Goal: Task Accomplishment & Management: Complete application form

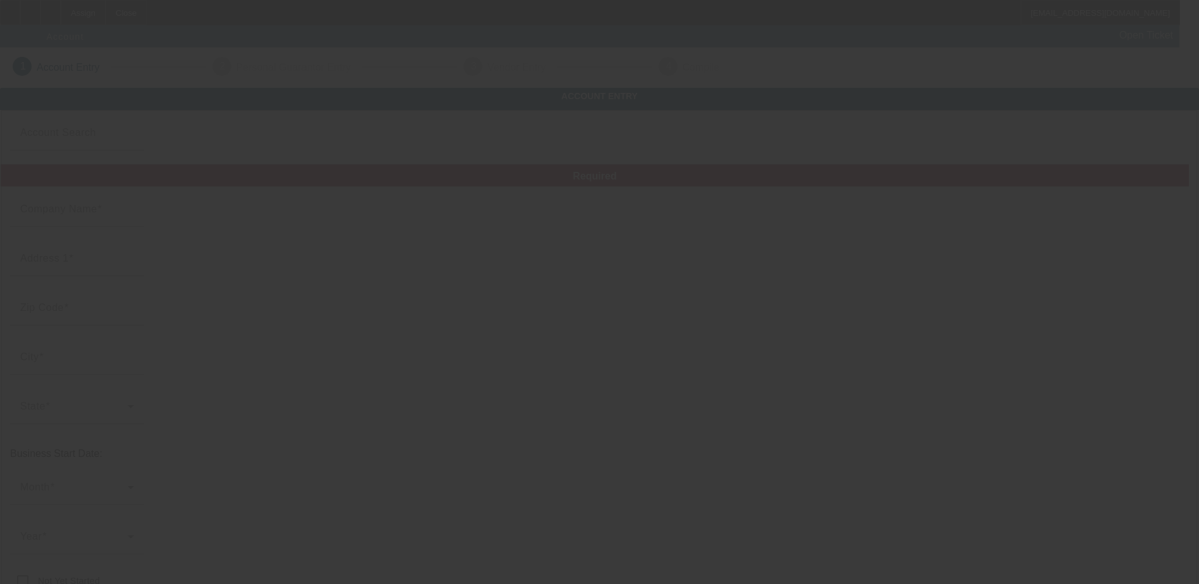
type input "AutoHaus of Kingsville LLC"
type input "12639 Belair Rd"
type input "21087"
type input "Kingsville"
type input "[PHONE_NUMBER]"
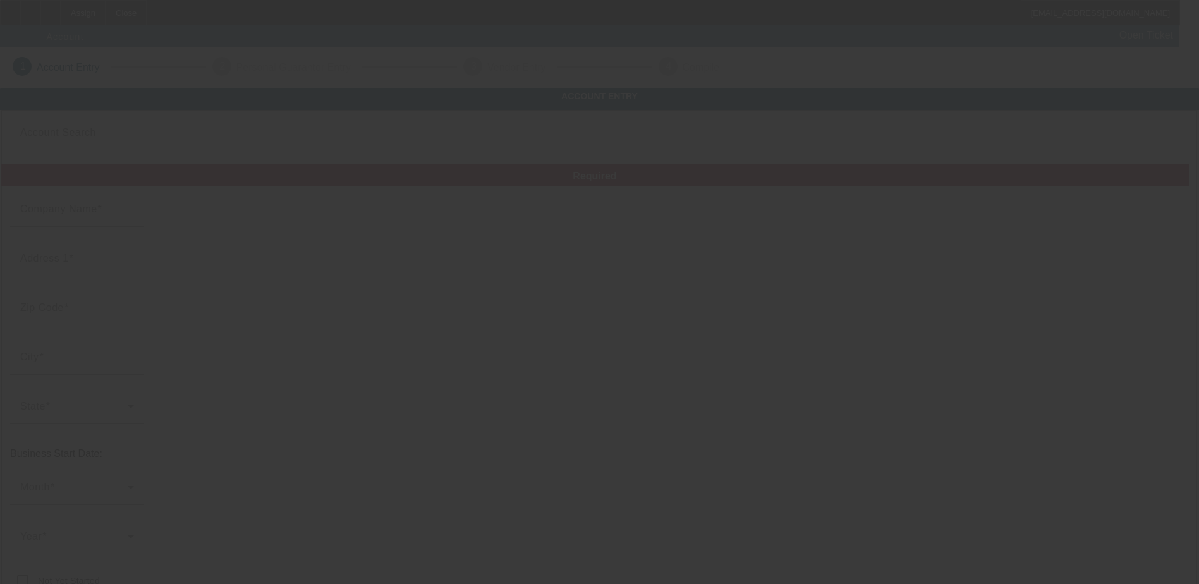
type input "831979777"
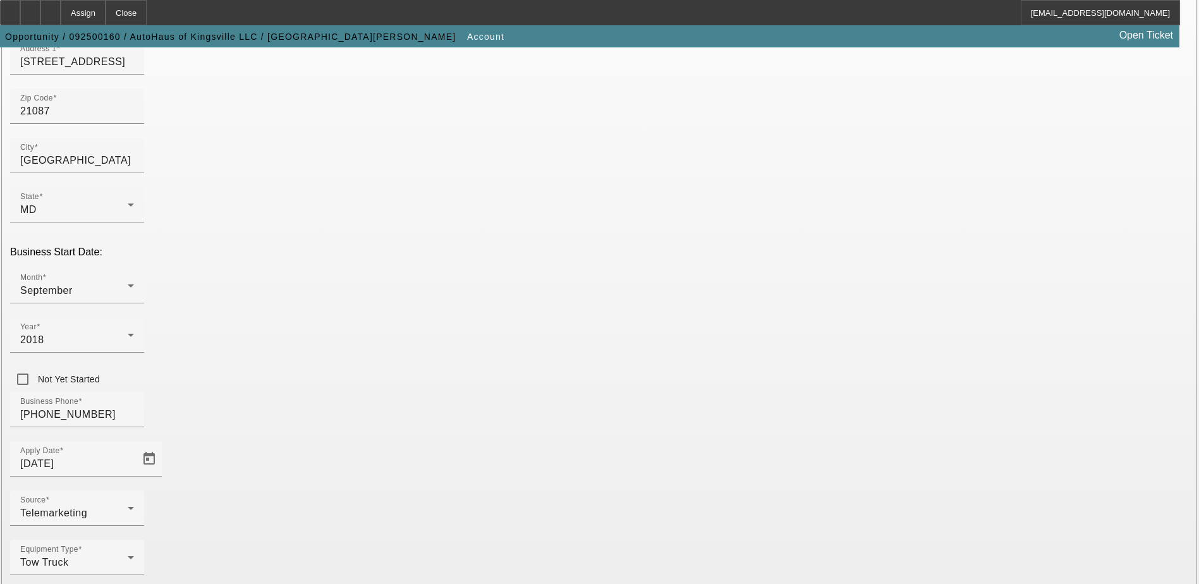
scroll to position [214, 0]
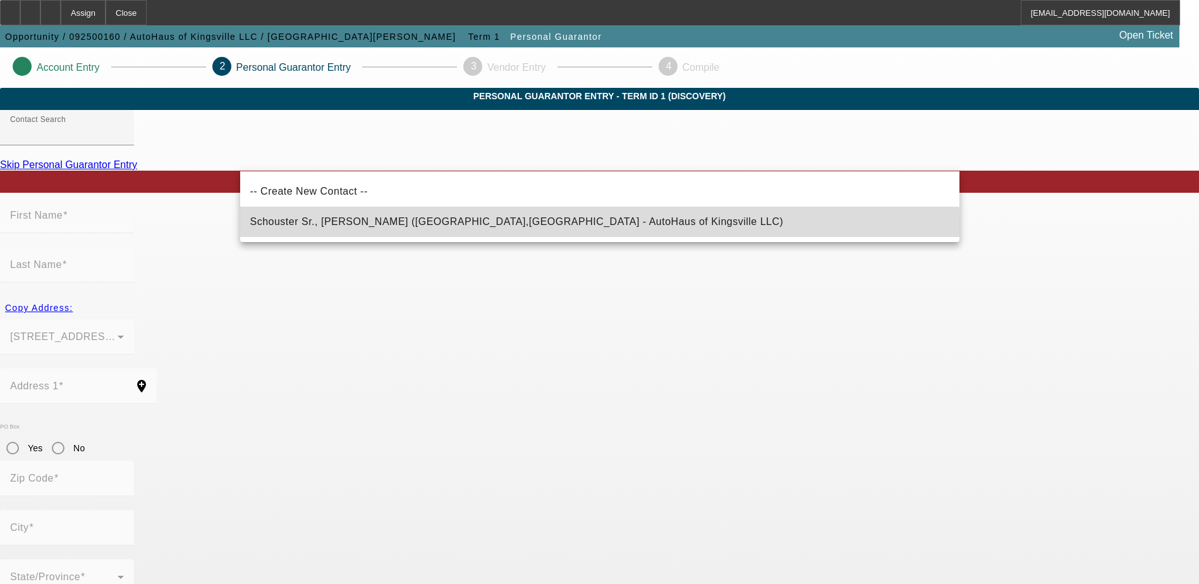
click at [419, 226] on span "Schouster Sr., David (Fallston,MD - AutoHaus of Kingsville LLC)" at bounding box center [517, 221] width 534 height 11
type input "Schouster Sr., David (Fallston,MD - AutoHaus of Kingsville LLC)"
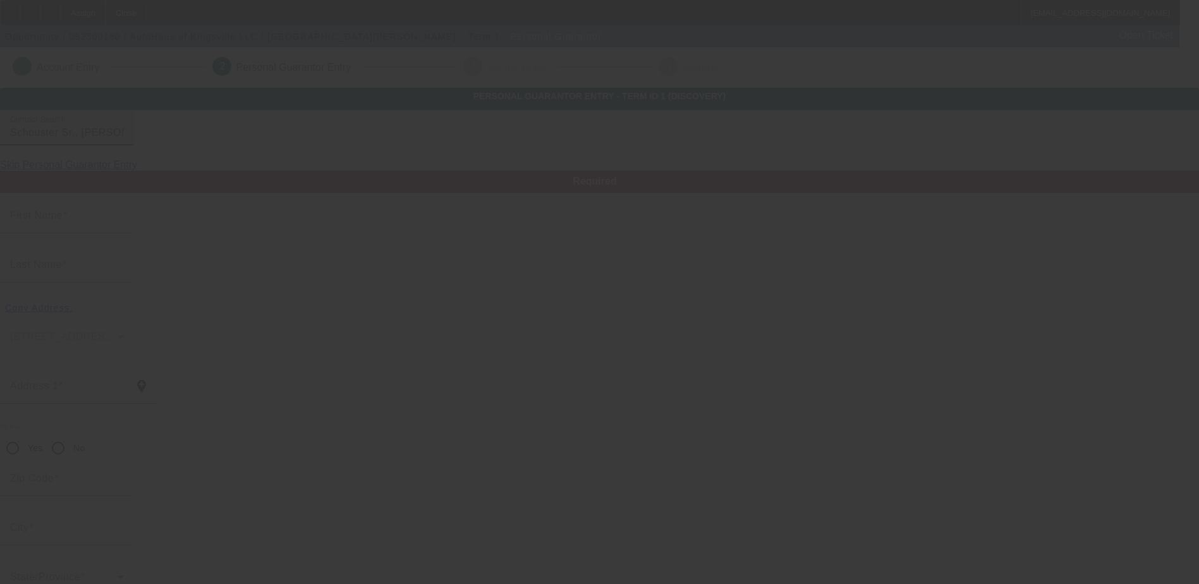
type input "David"
type input "Schouster"
type input "2110 Hampshire Drive"
radio input "true"
type input "21047"
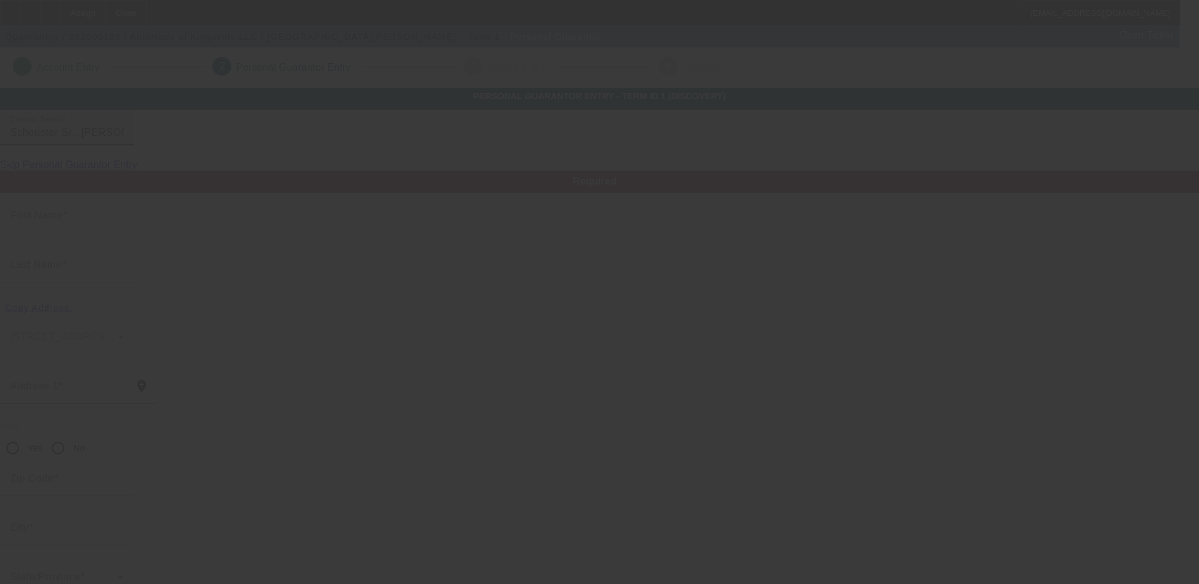
type input "Fallston"
type input "(443) 865-3818"
type input "100"
type input "218-90-8153"
type input "eastsidevw@gmail.com"
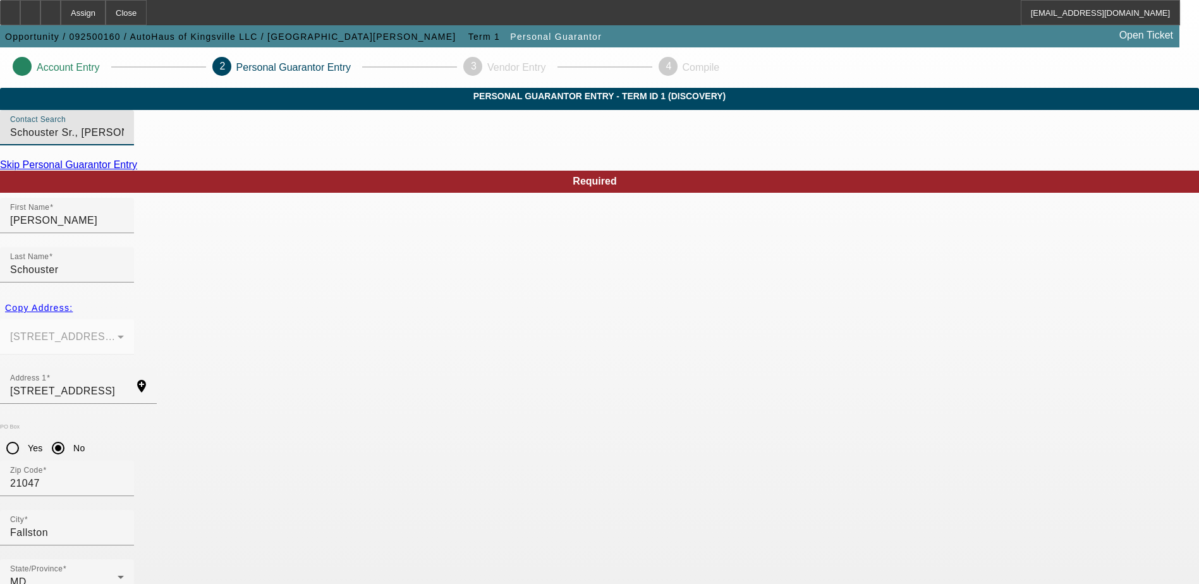
scroll to position [34, 0]
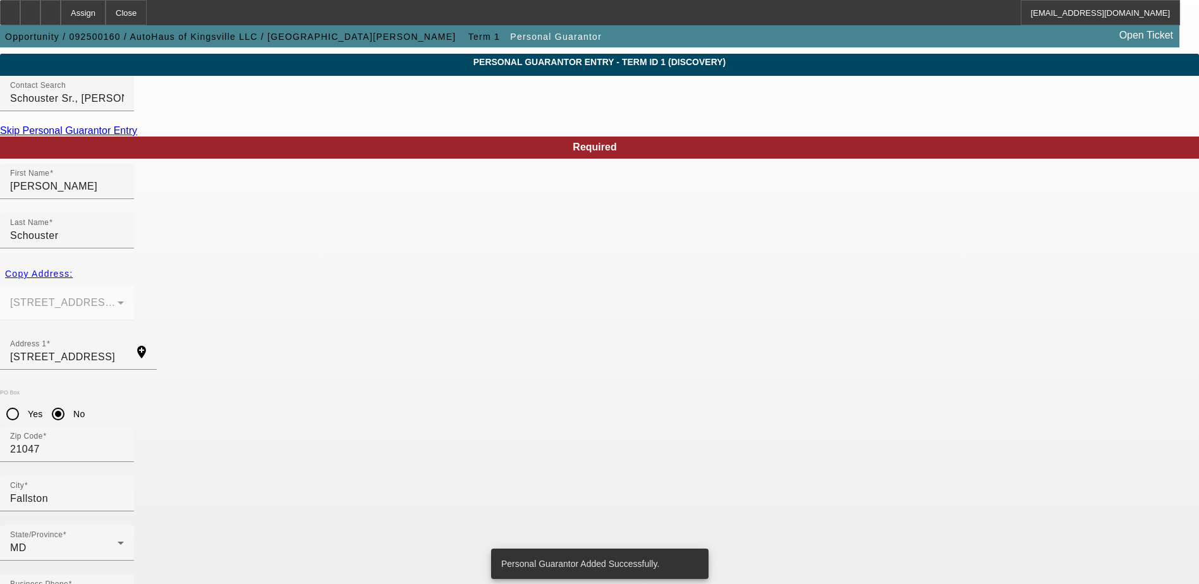
scroll to position [0, 0]
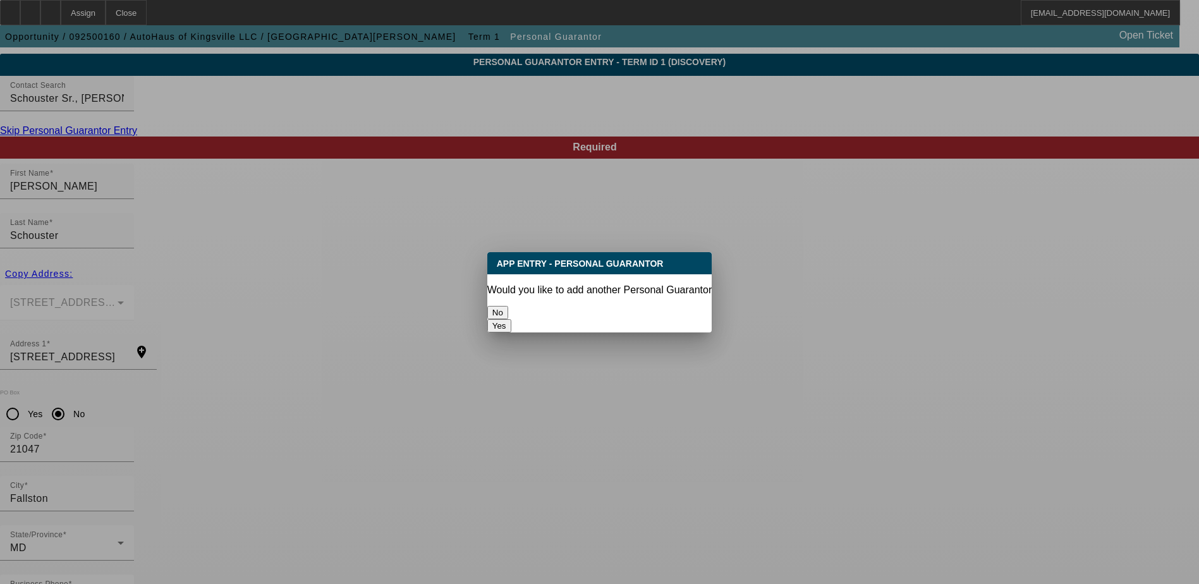
click at [508, 306] on button "No" at bounding box center [497, 312] width 21 height 13
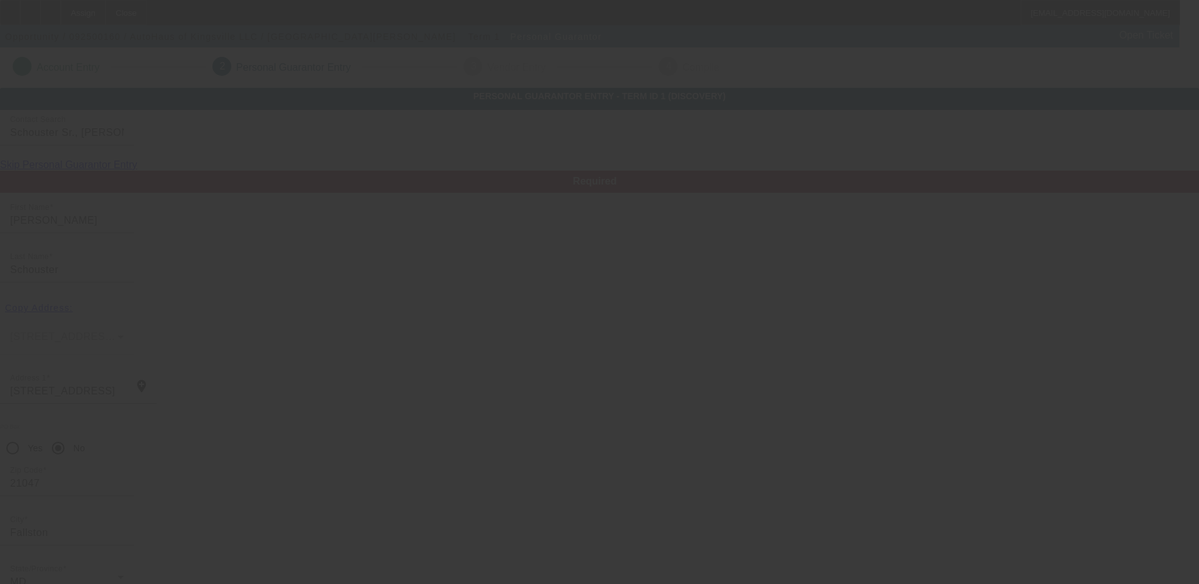
scroll to position [34, 0]
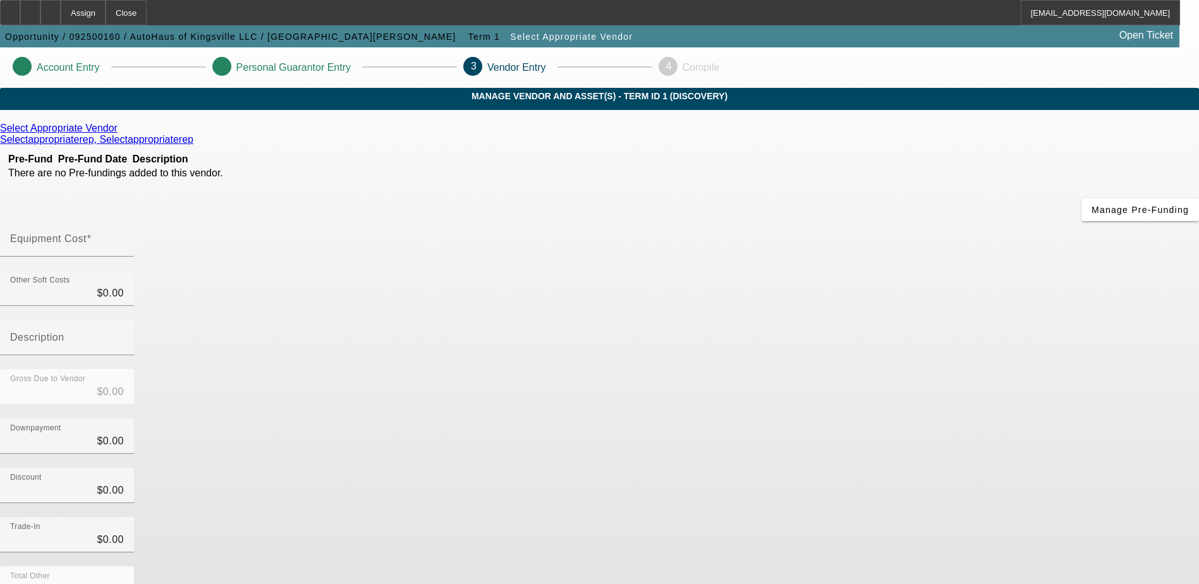
click at [121, 133] on icon at bounding box center [121, 128] width 0 height 11
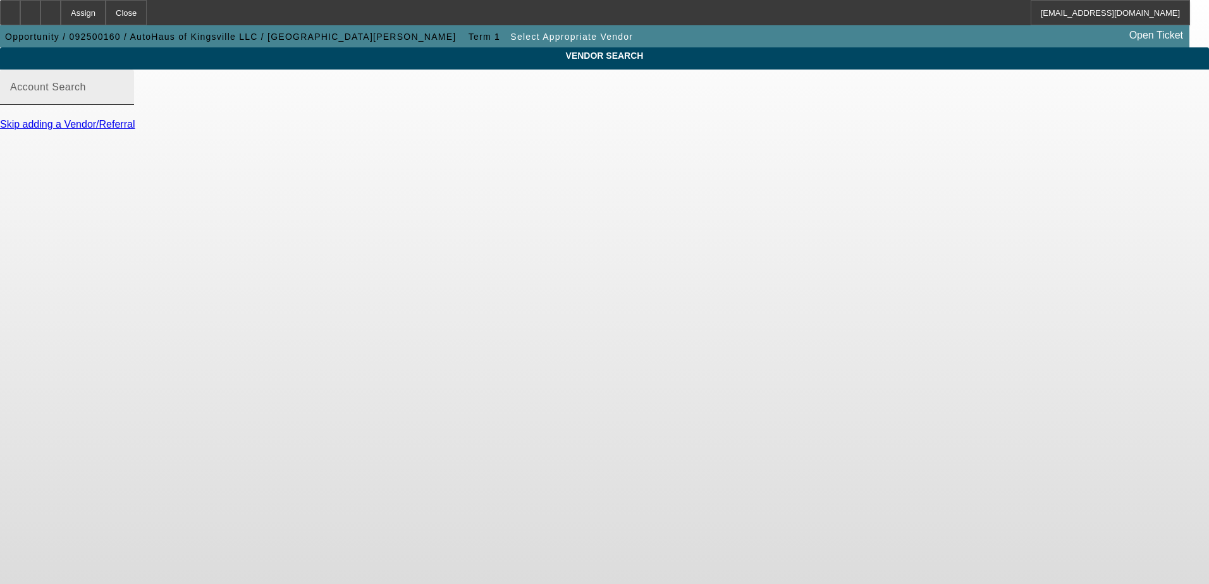
click at [124, 85] on div "Account Search" at bounding box center [67, 87] width 114 height 35
click at [124, 98] on div "Account Search" at bounding box center [67, 87] width 114 height 35
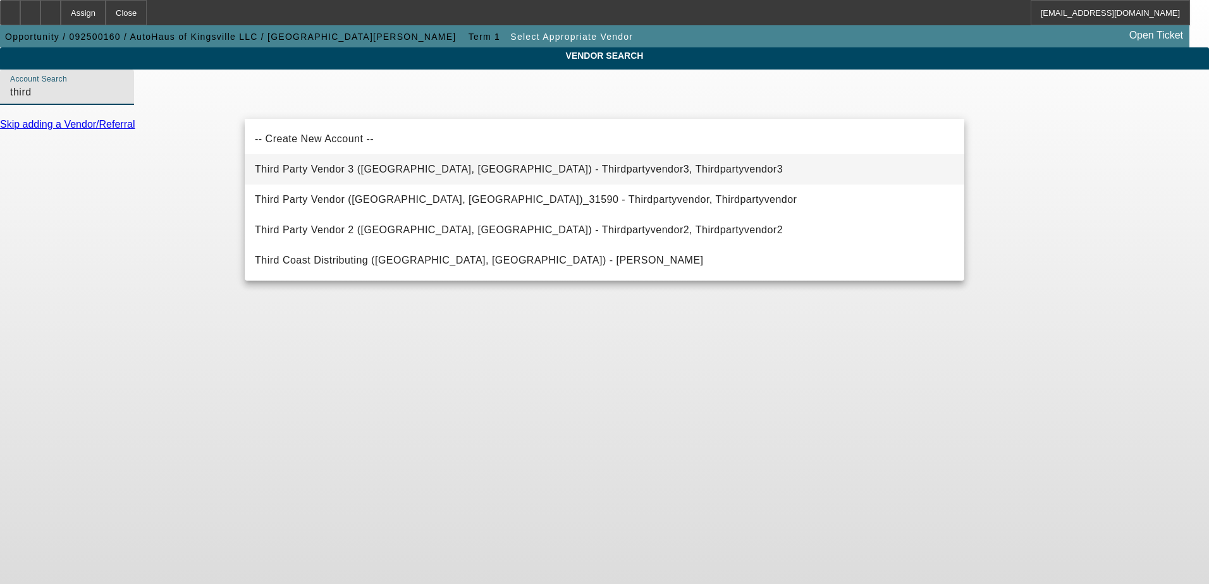
click at [450, 168] on span "Third Party Vendor 3 (Northbrook, IL) - Thirdpartyvendor3, Thirdpartyvendor3" at bounding box center [519, 169] width 528 height 11
type input "Third Party Vendor 3 (Northbrook, IL) - Thirdpartyvendor3, Thirdpartyvendor3"
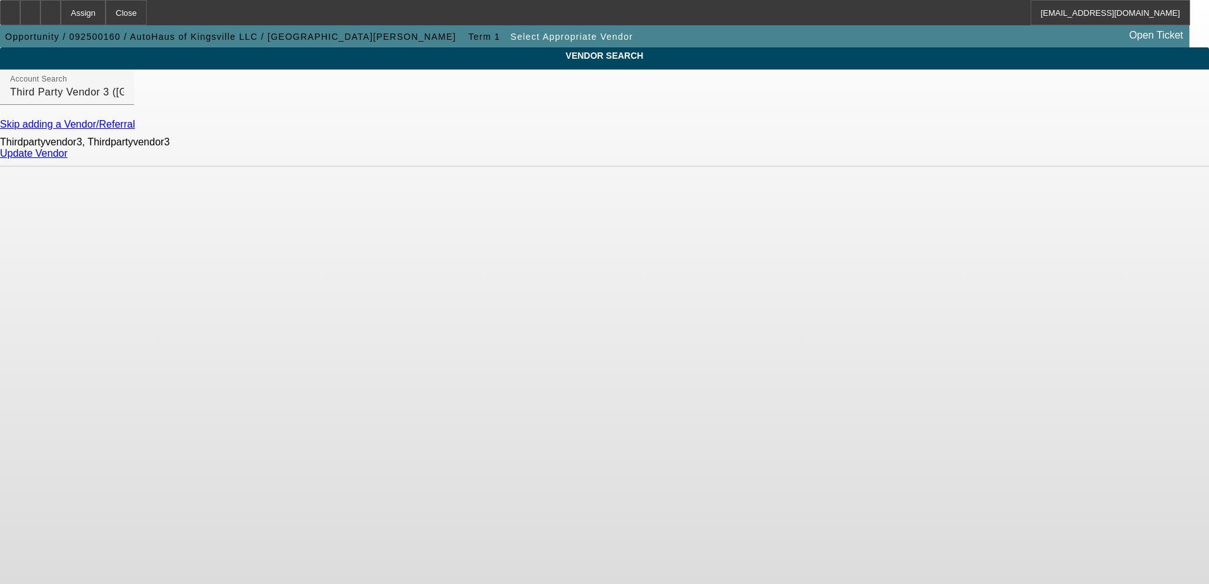
click at [68, 159] on link "Update Vendor" at bounding box center [34, 153] width 68 height 11
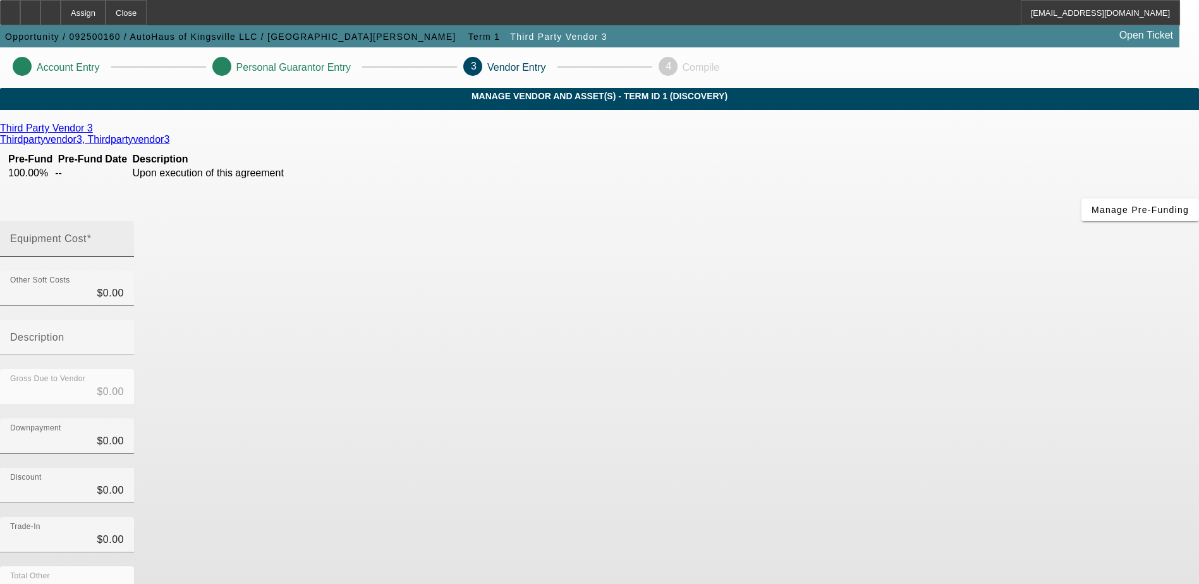
click at [124, 236] on input "Equipment Cost" at bounding box center [67, 243] width 114 height 15
type input "8"
type input "$8.00"
type input "86"
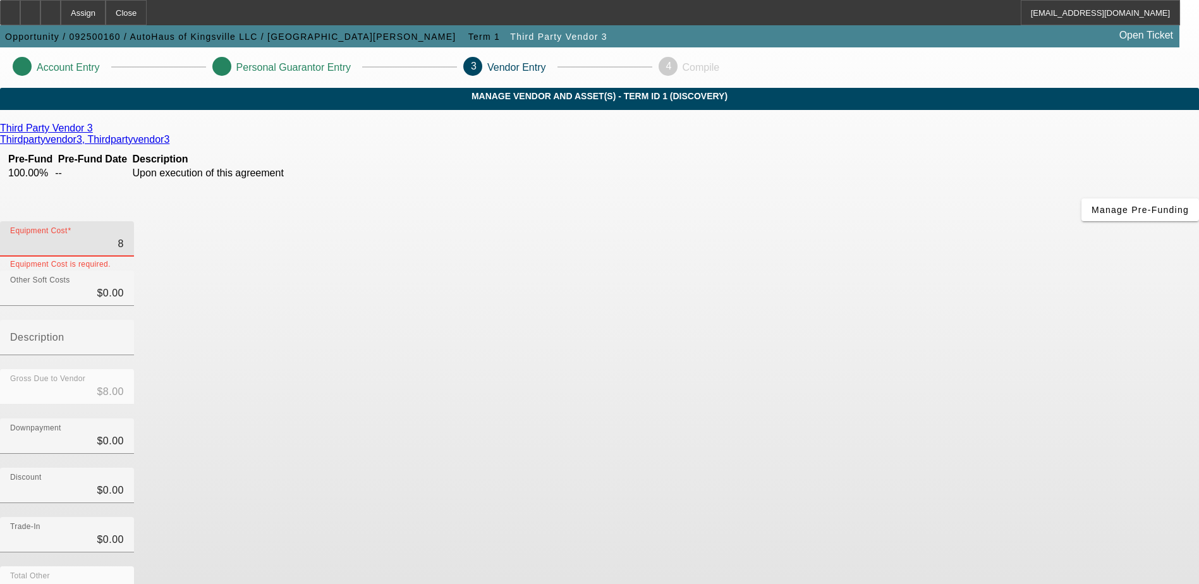
type input "$86.00"
type input "860"
type input "$860.00"
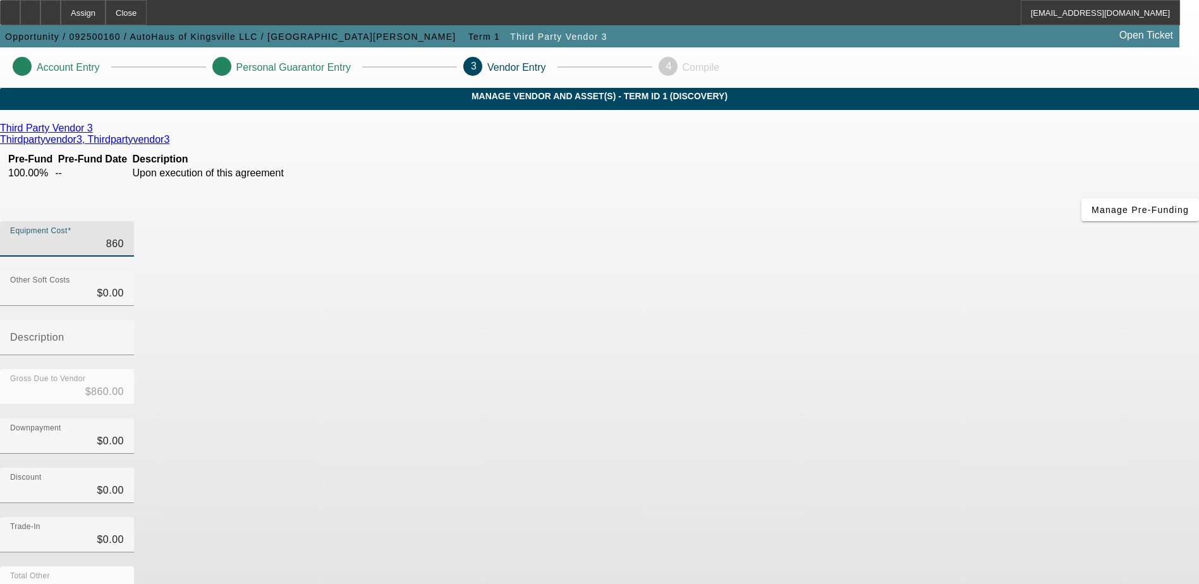
type input "8600"
type input "$8,600.00"
type input "86000"
type input "$86,000.00"
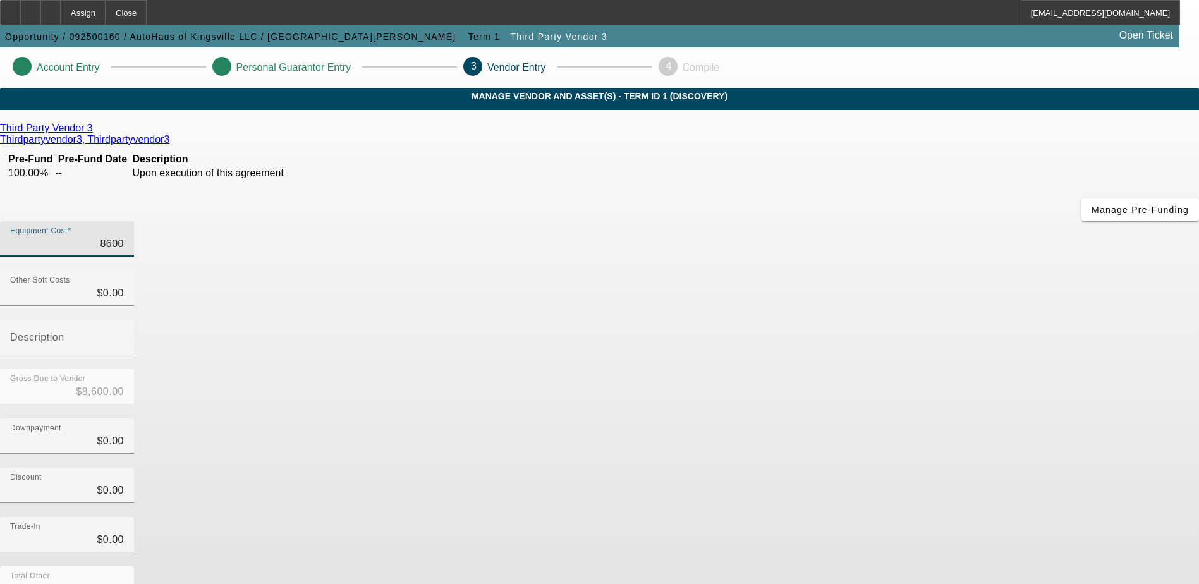
type input "$86,000.00"
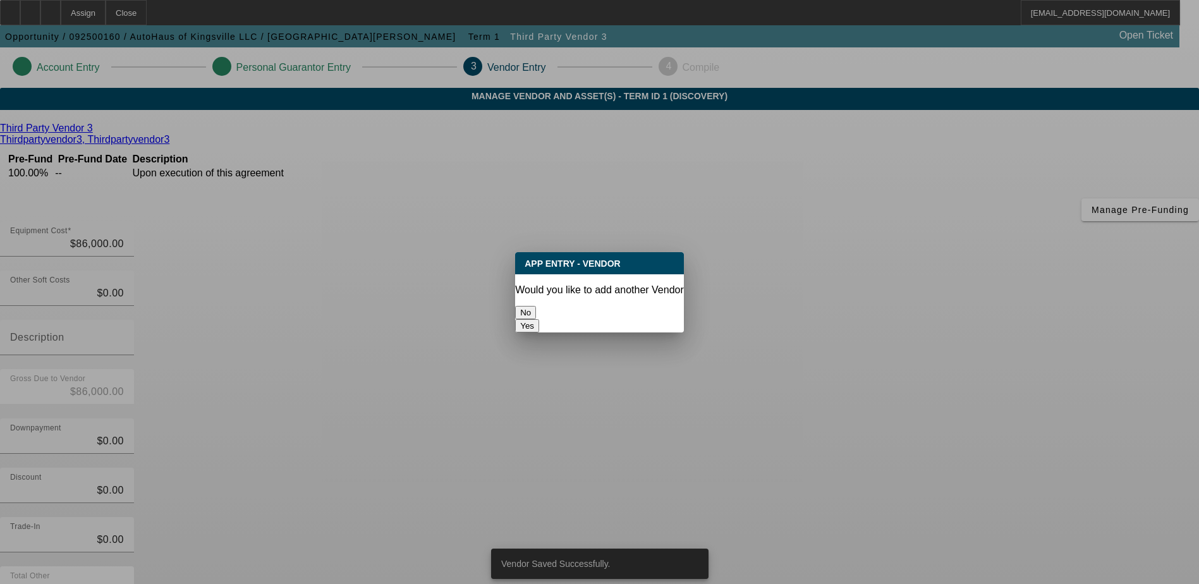
click at [536, 306] on button "No" at bounding box center [525, 312] width 21 height 13
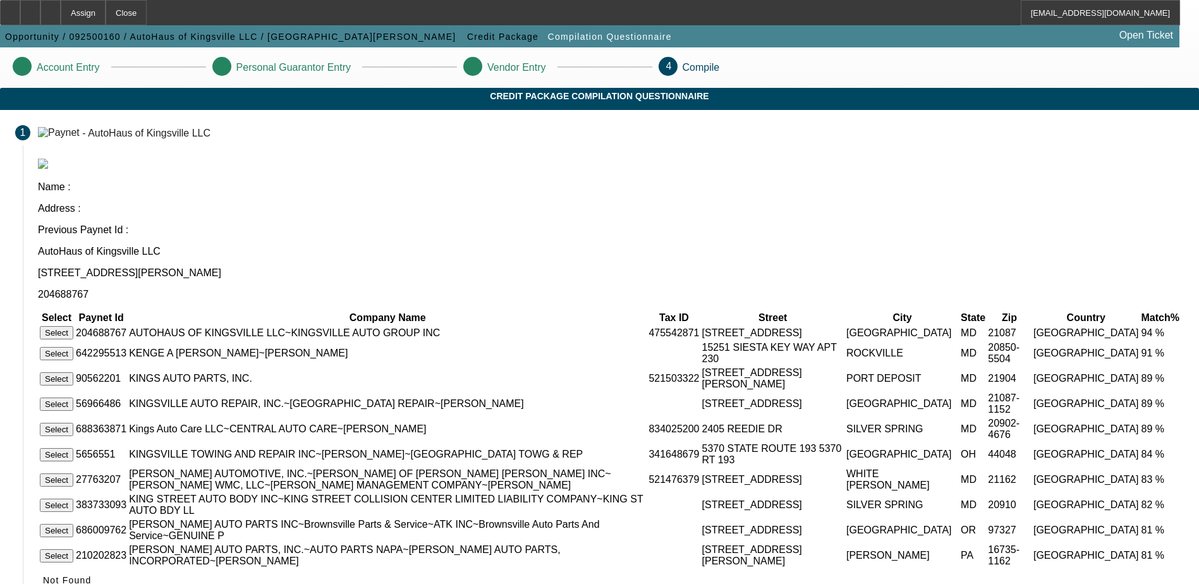
click at [73, 326] on button "Select" at bounding box center [57, 332] width 34 height 13
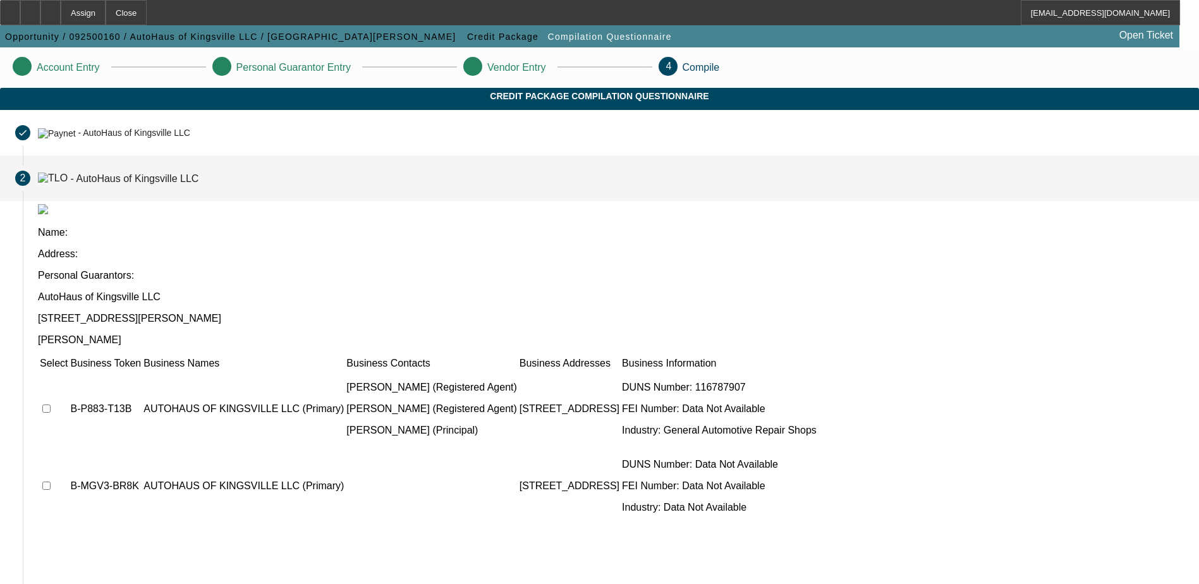
scroll to position [95, 0]
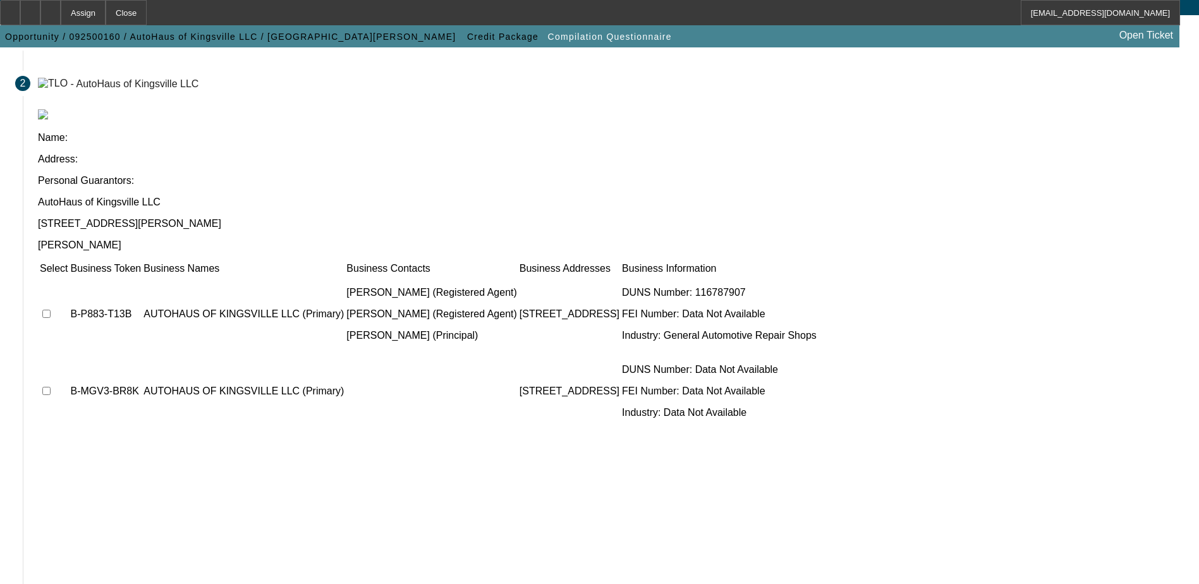
click at [51, 310] on input "checkbox" at bounding box center [46, 314] width 8 height 8
checkbox input "true"
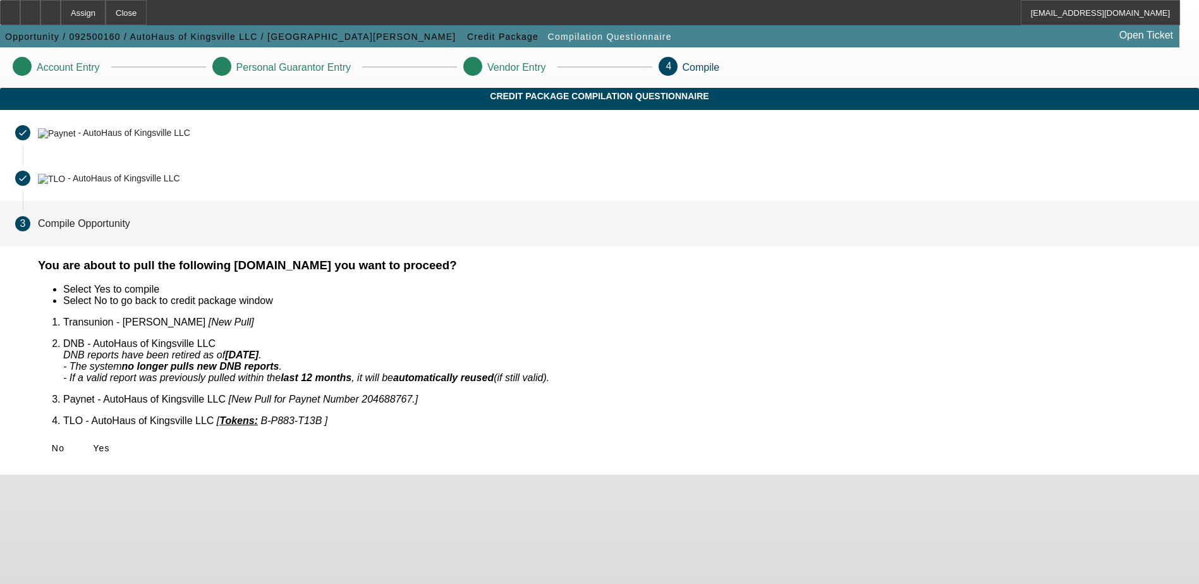
scroll to position [0, 0]
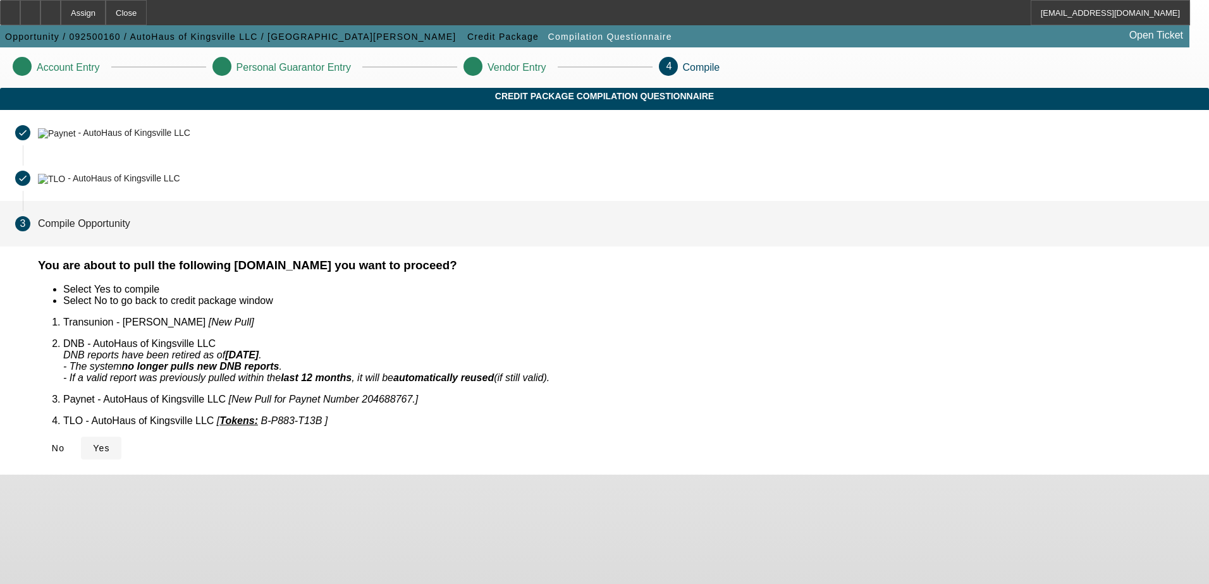
click at [93, 443] on icon at bounding box center [93, 448] width 0 height 10
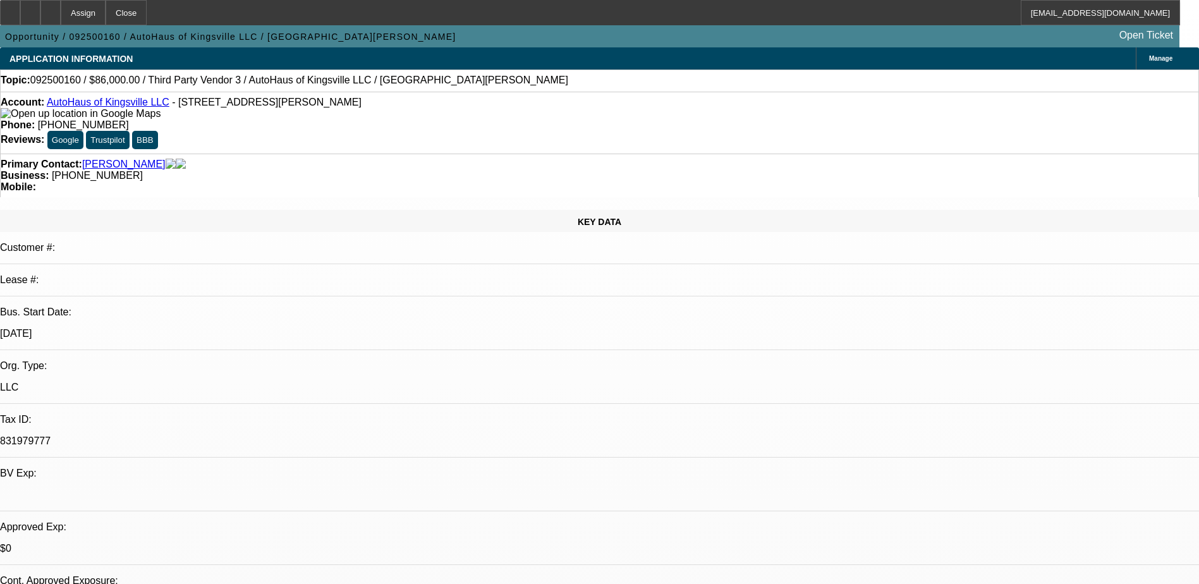
select select "0"
select select "2"
select select "0.1"
select select "4"
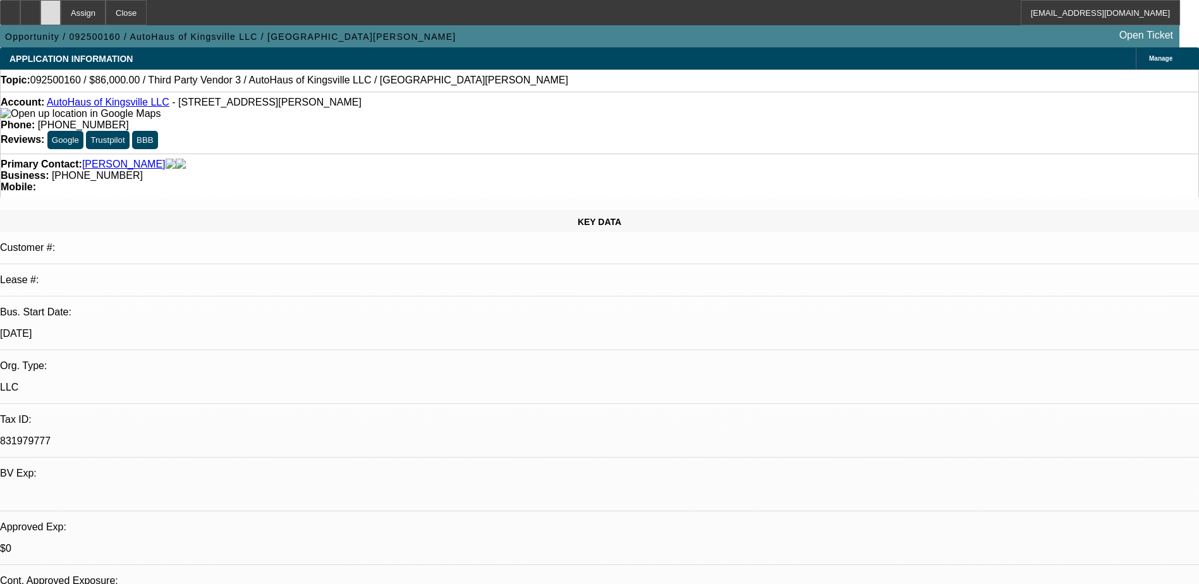
click at [61, 4] on div at bounding box center [50, 12] width 20 height 25
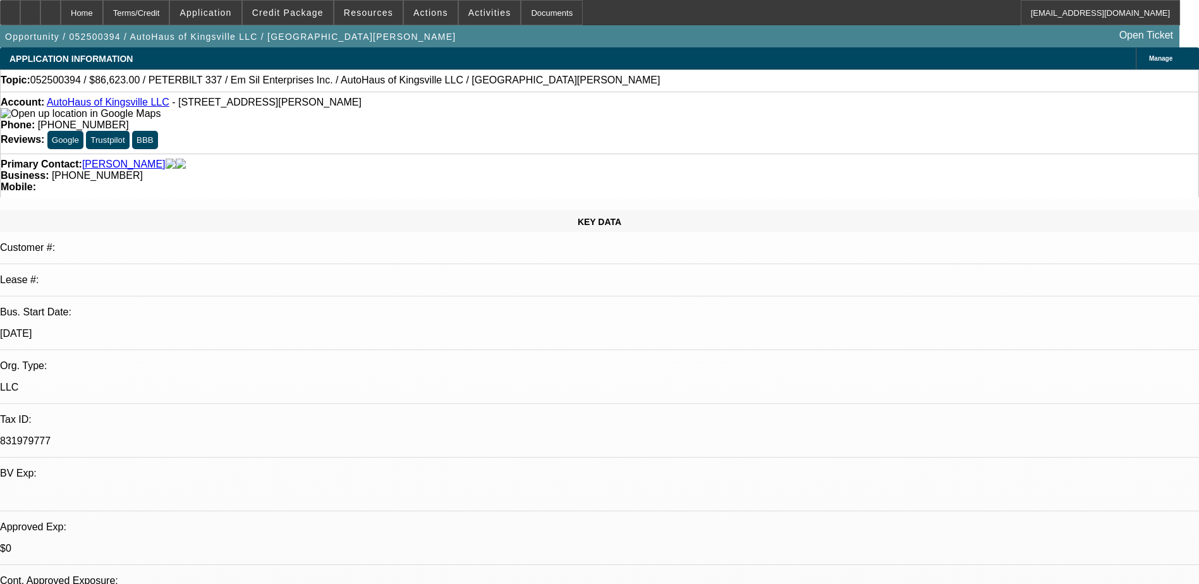
select select "0"
select select "2"
select select "0"
select select "6"
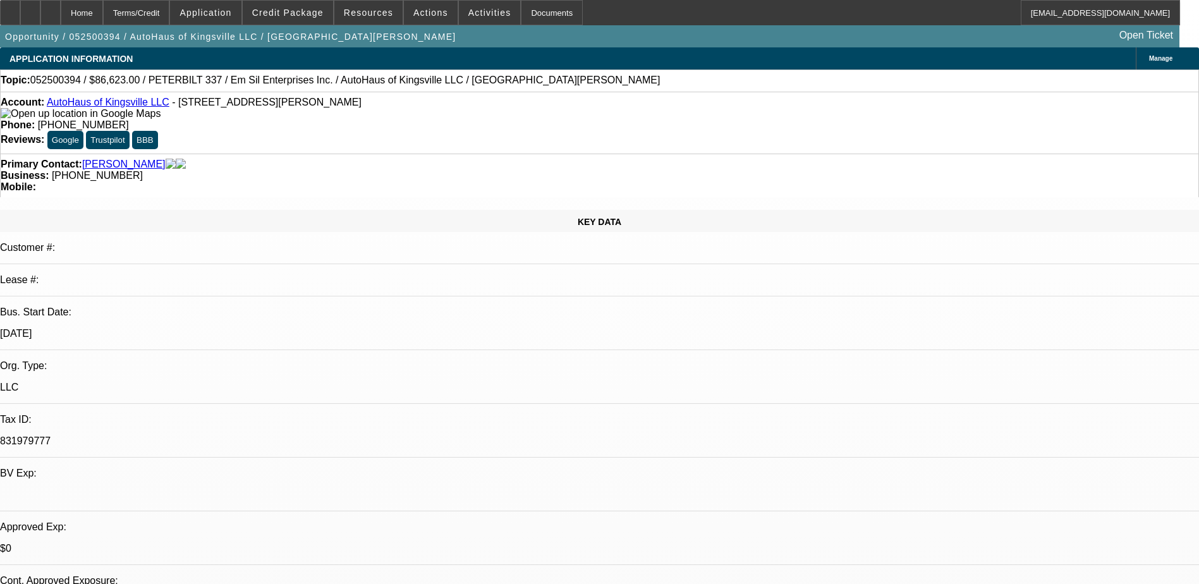
select select "0"
select select "2"
select select "0"
select select "6"
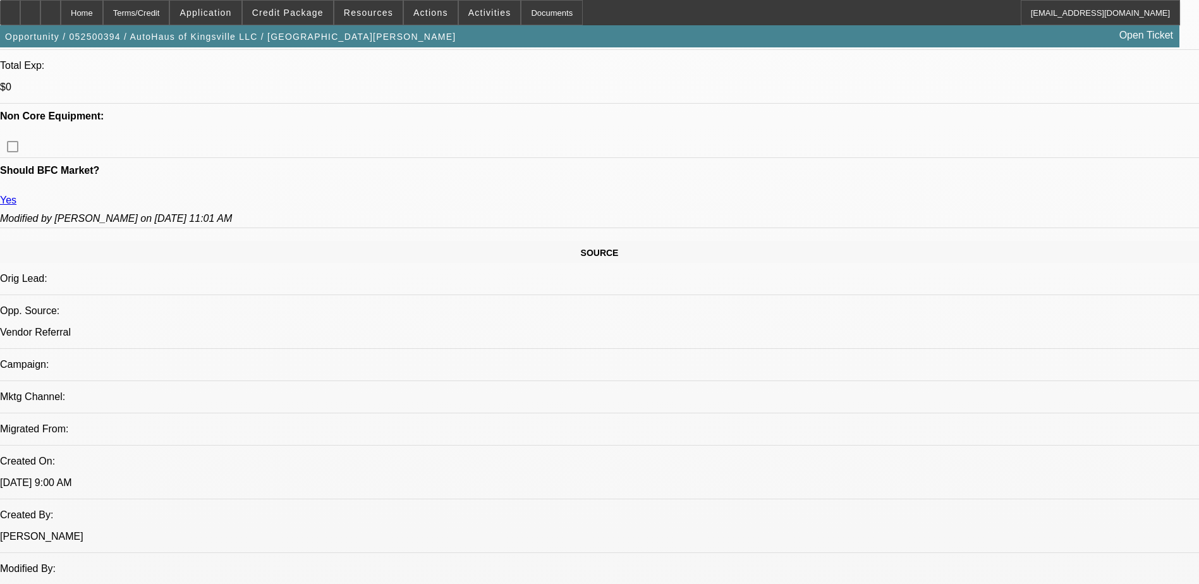
scroll to position [506, 0]
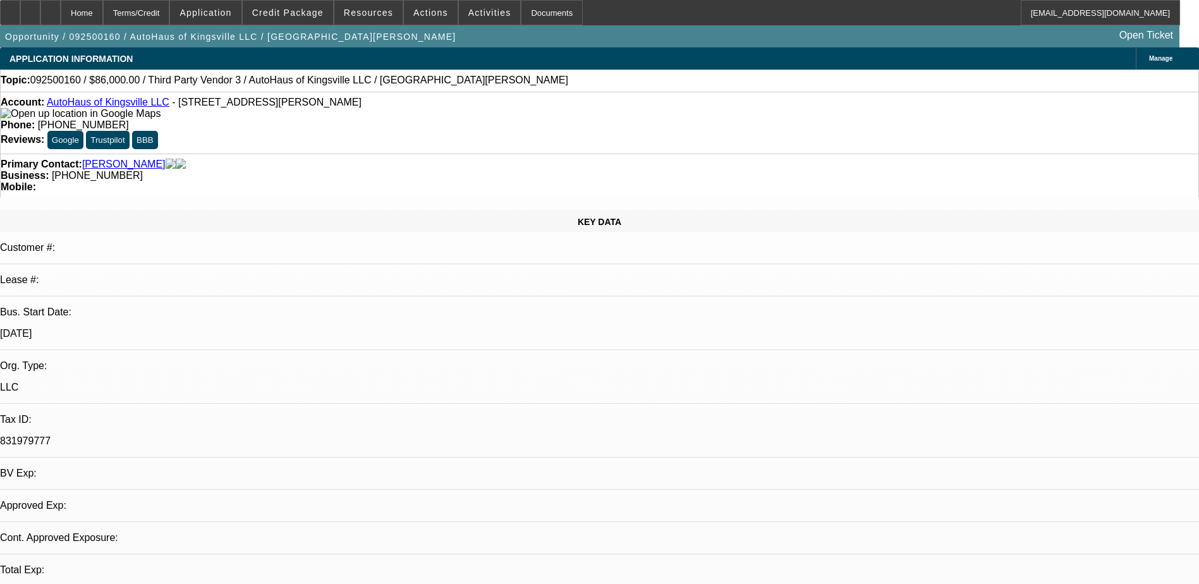
select select "0"
select select "2"
select select "0.1"
select select "4"
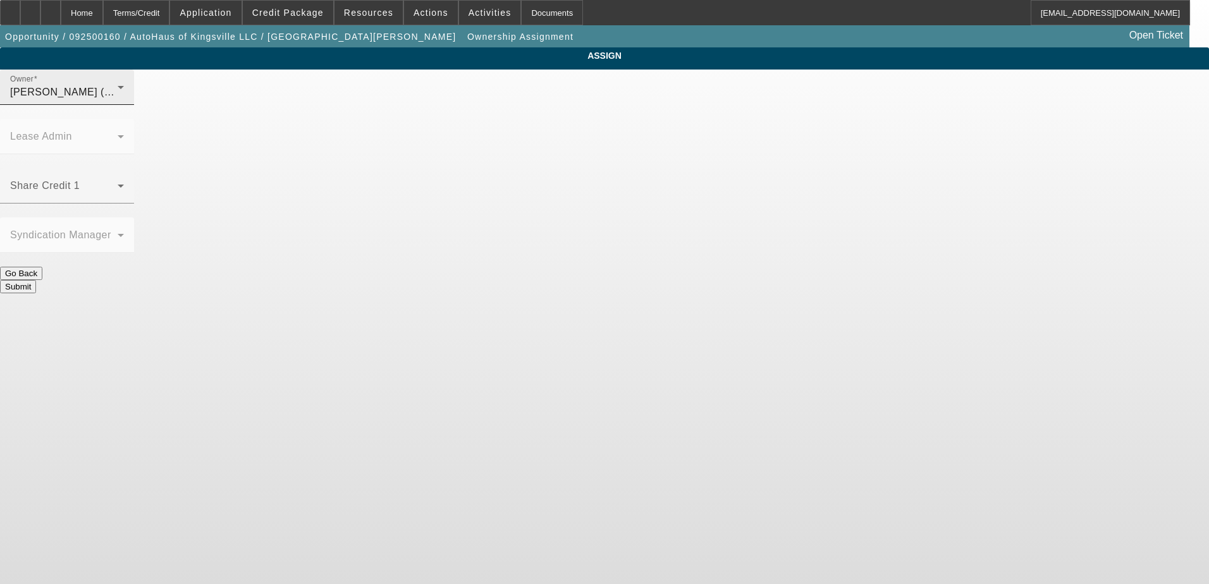
click at [118, 100] on div "Fredericks, Jack (Lvl 1)" at bounding box center [63, 92] width 107 height 15
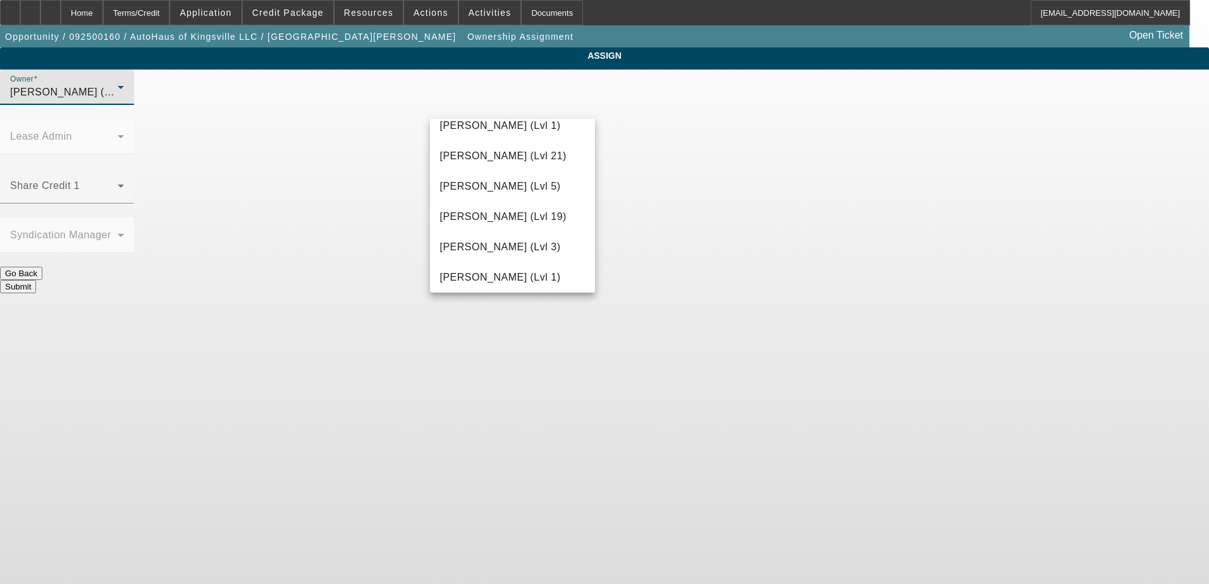
scroll to position [1103, 0]
drag, startPoint x: 489, startPoint y: 243, endPoint x: 488, endPoint y: 230, distance: 13.3
click at [488, 244] on span "Nubie, Daniel (Lvl 5)" at bounding box center [500, 249] width 121 height 15
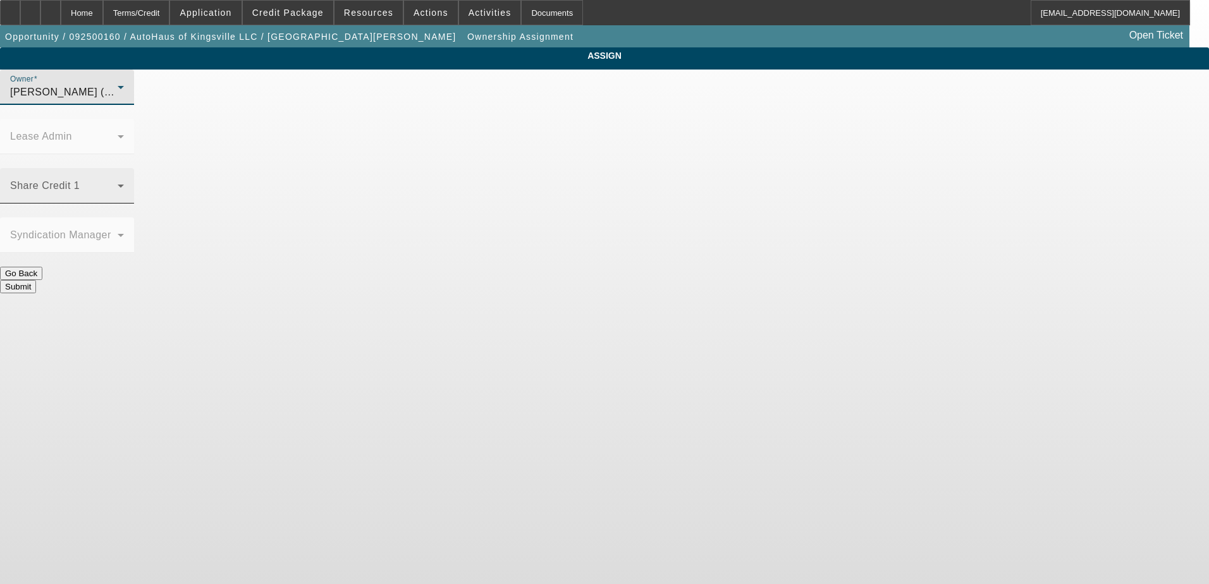
click at [80, 180] on mat-label "Share Credit 1" at bounding box center [45, 185] width 70 height 11
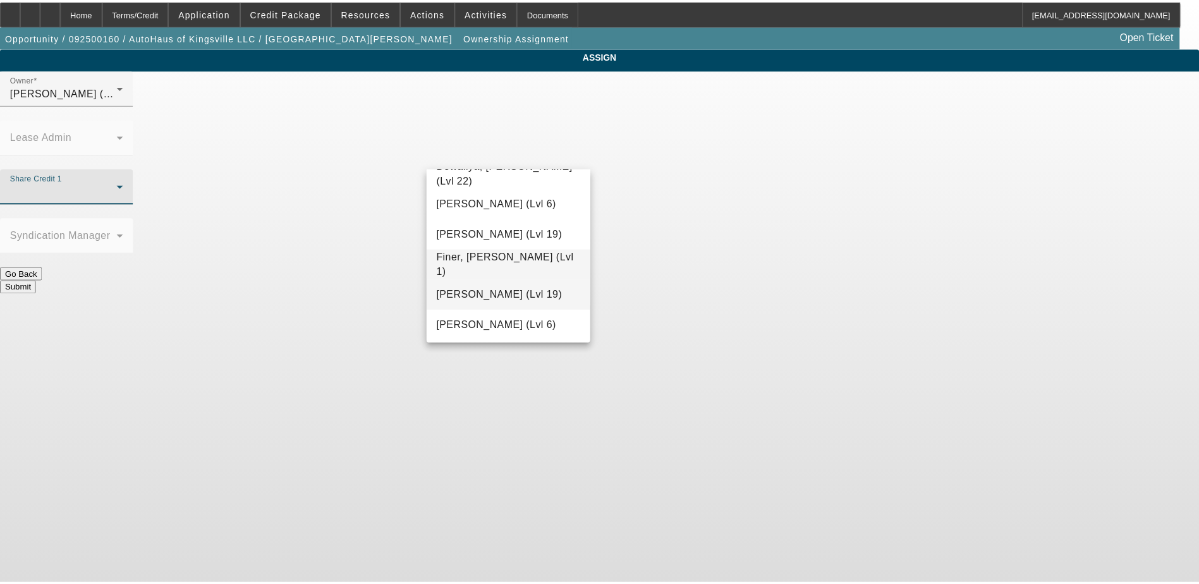
scroll to position [413, 0]
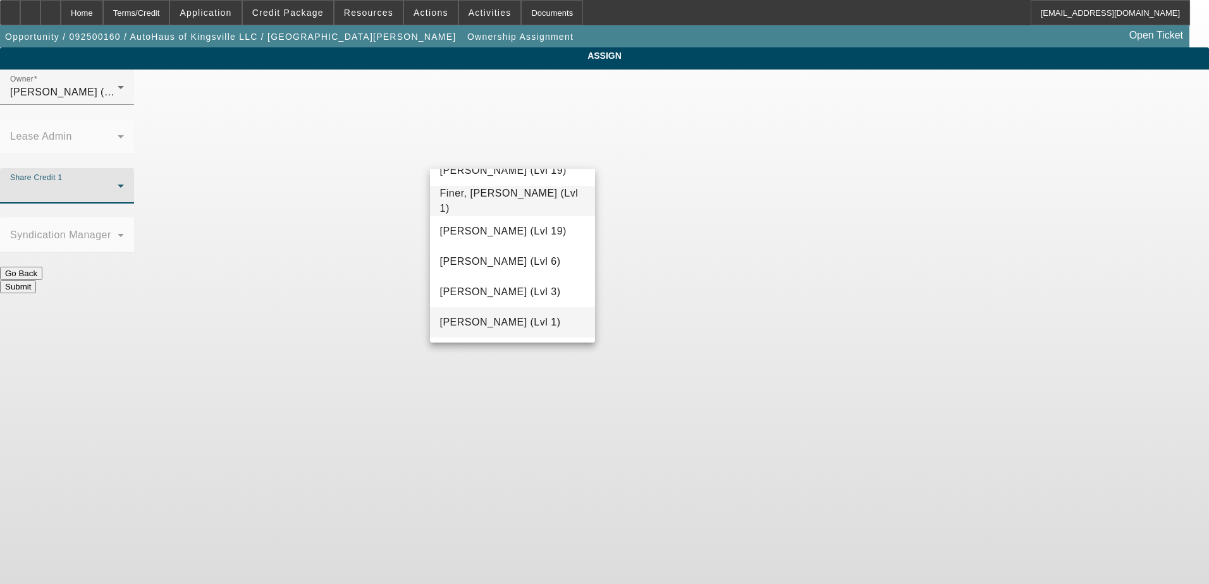
click at [504, 314] on mat-option "Fredericks, Jack (Lvl 1)" at bounding box center [513, 322] width 166 height 30
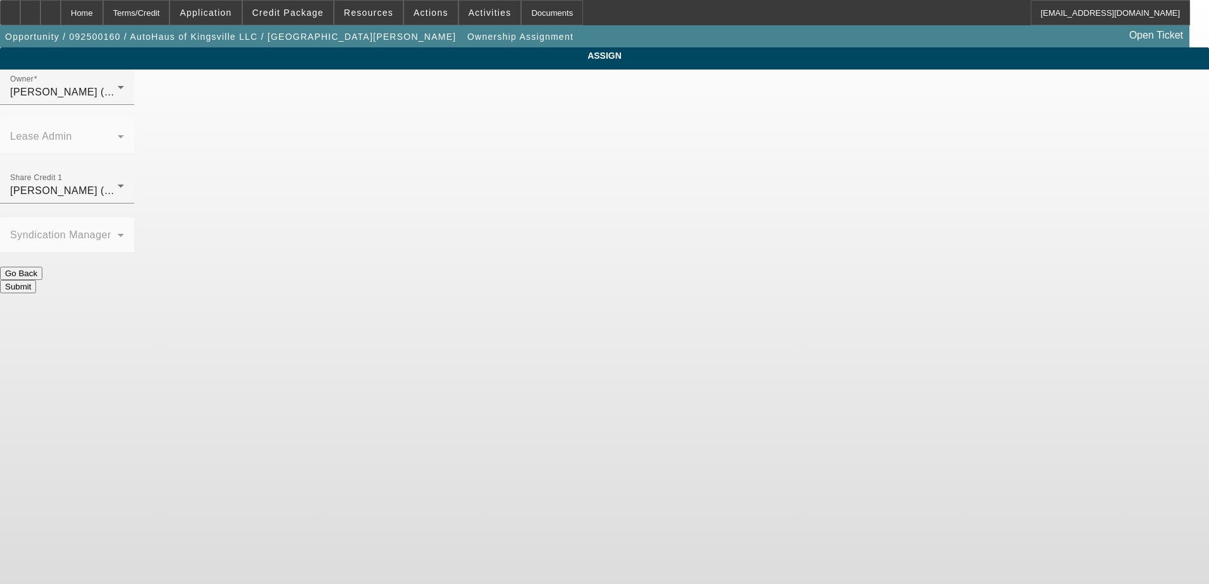
click at [36, 280] on button "Submit" at bounding box center [18, 286] width 36 height 13
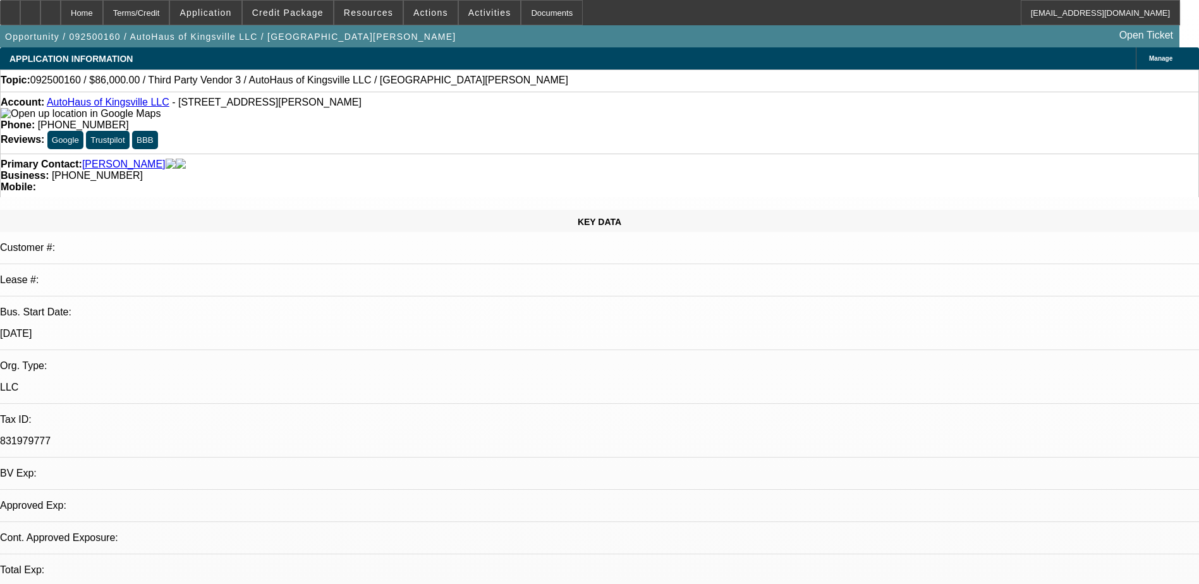
select select "0"
select select "2"
select select "0.1"
select select "4"
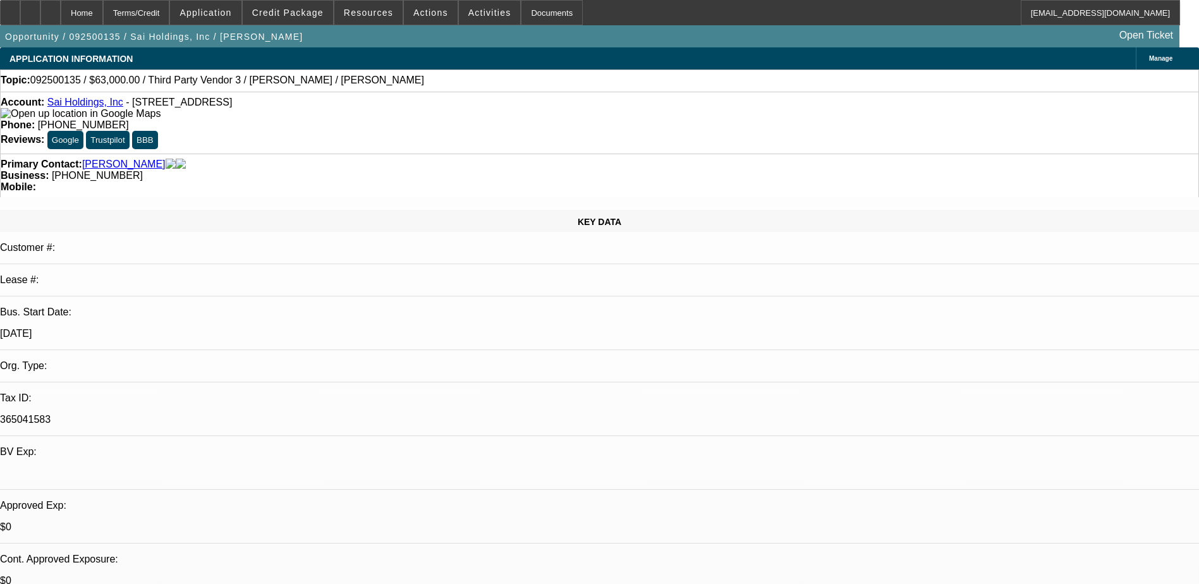
select select "0"
select select "2"
select select "0.1"
select select "4"
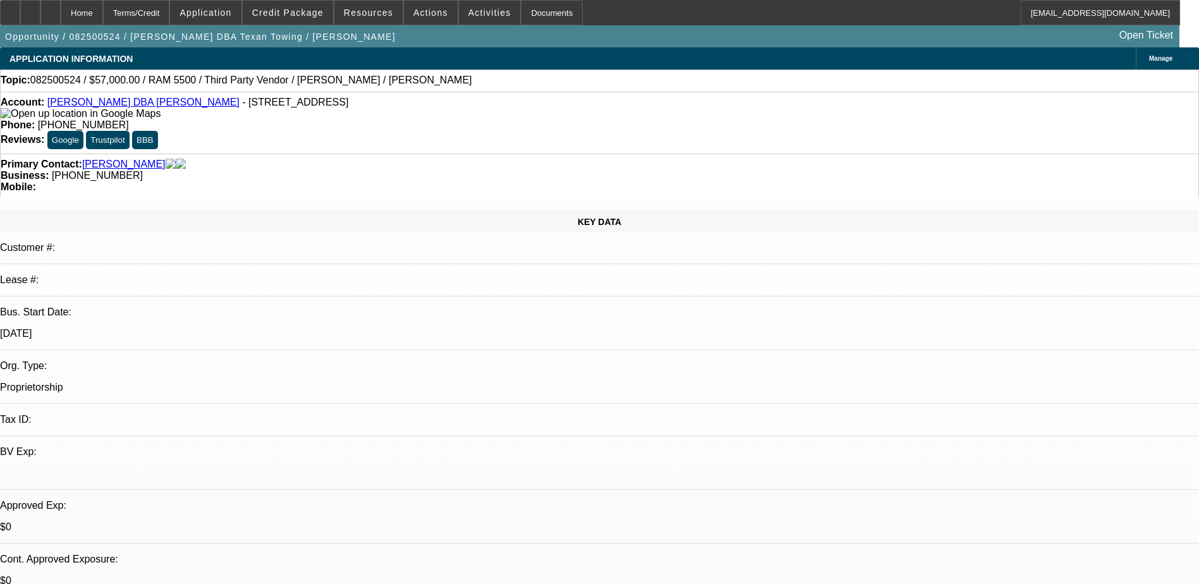
select select "0"
select select "2"
select select "0.1"
select select "4"
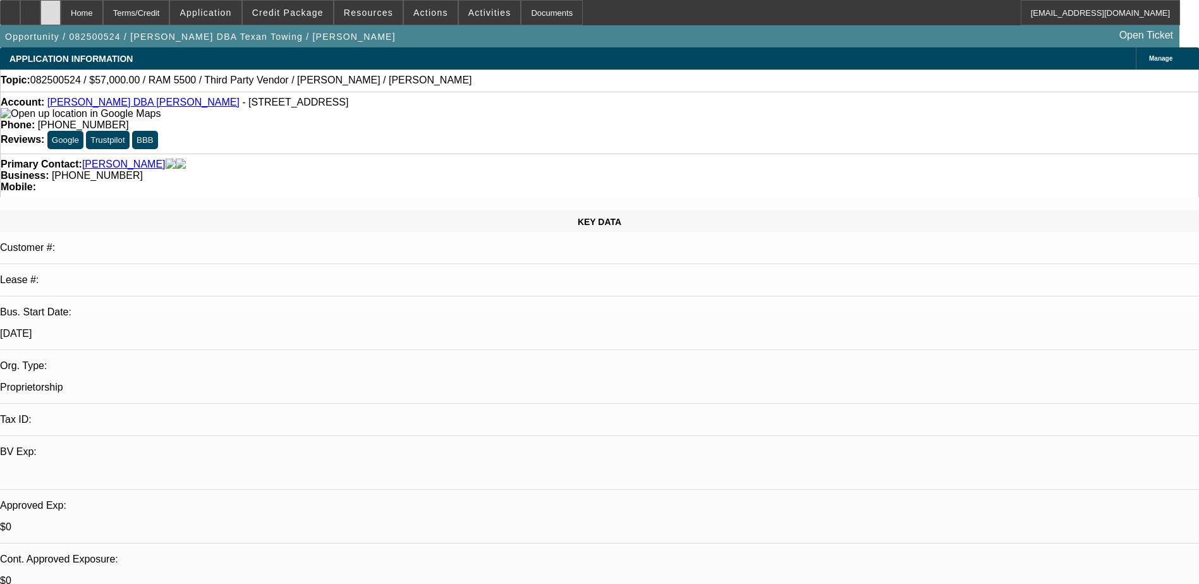
click at [51, 8] on icon at bounding box center [51, 8] width 0 height 0
select select "0"
select select "2"
select select "0"
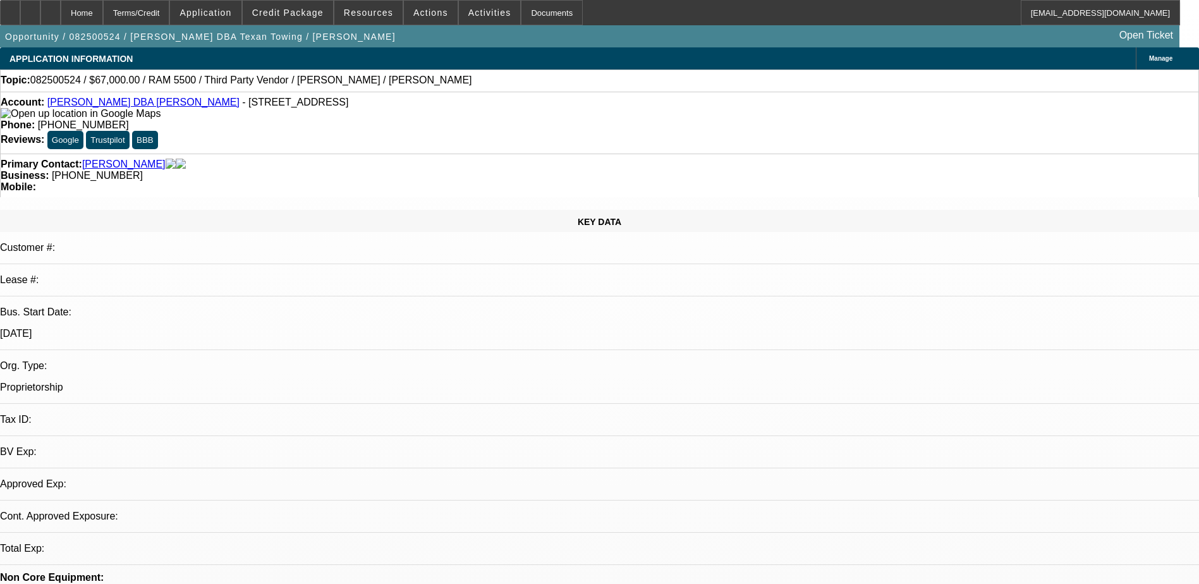
select select "6"
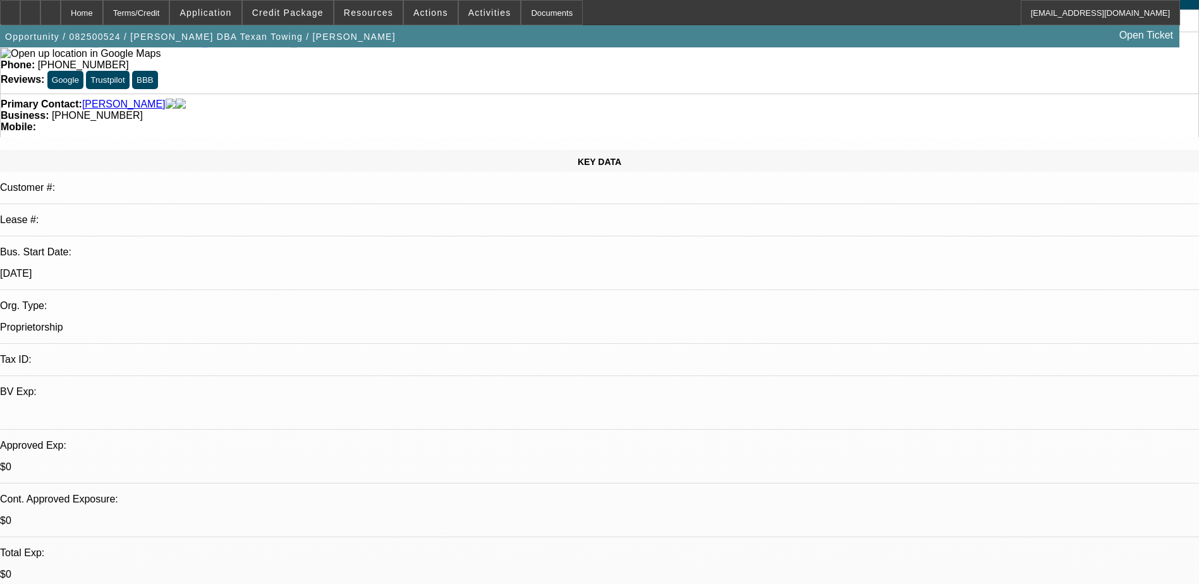
scroll to position [63, 0]
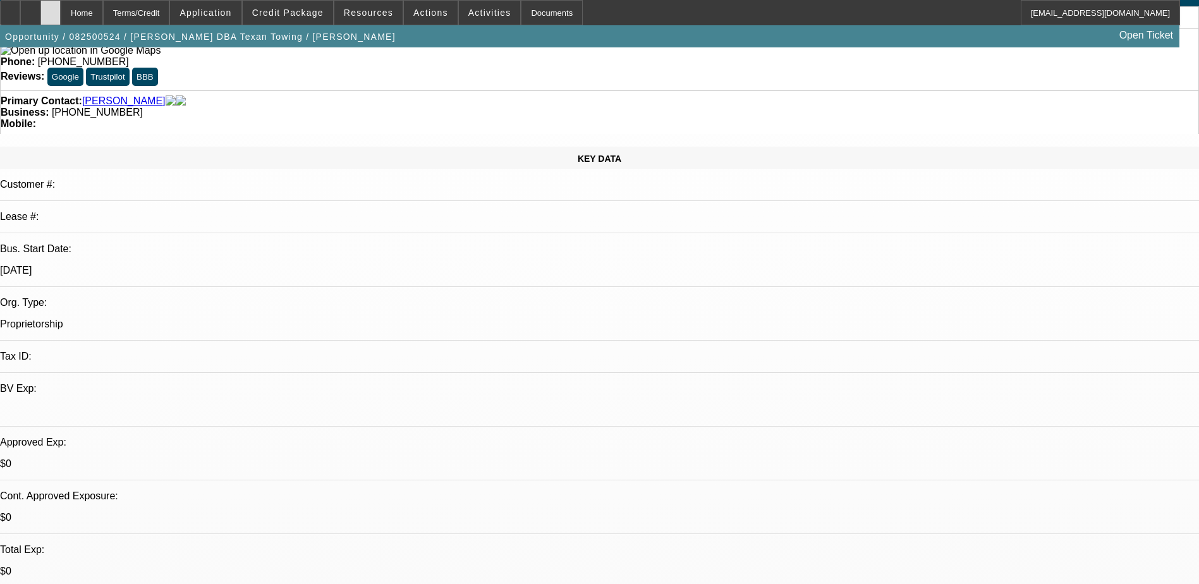
click at [51, 8] on icon at bounding box center [51, 8] width 0 height 0
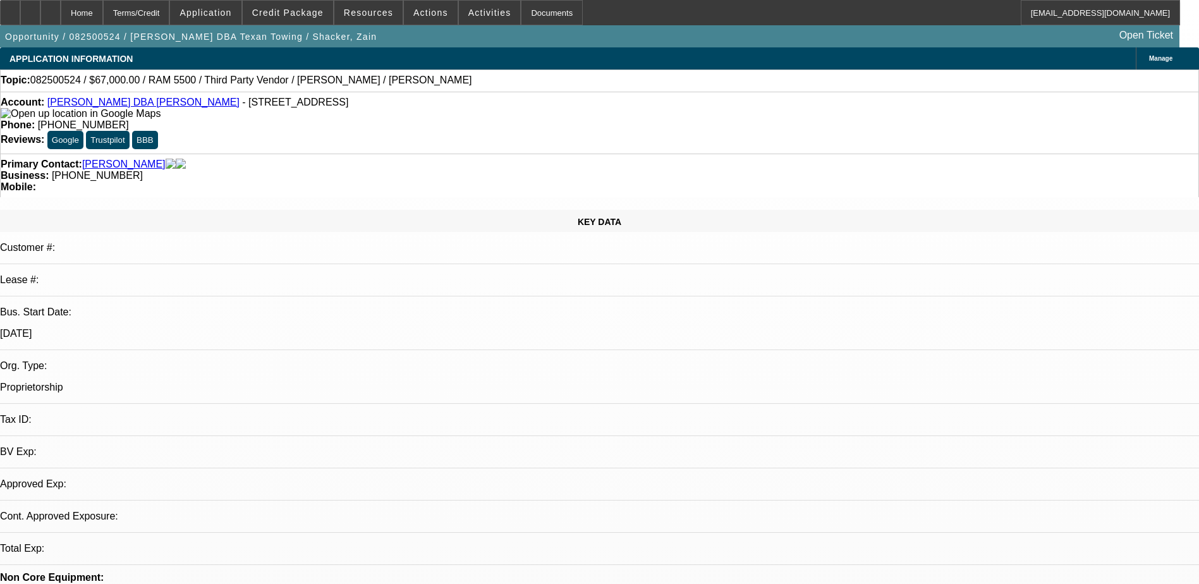
select select "0"
select select "2"
select select "0"
select select "6"
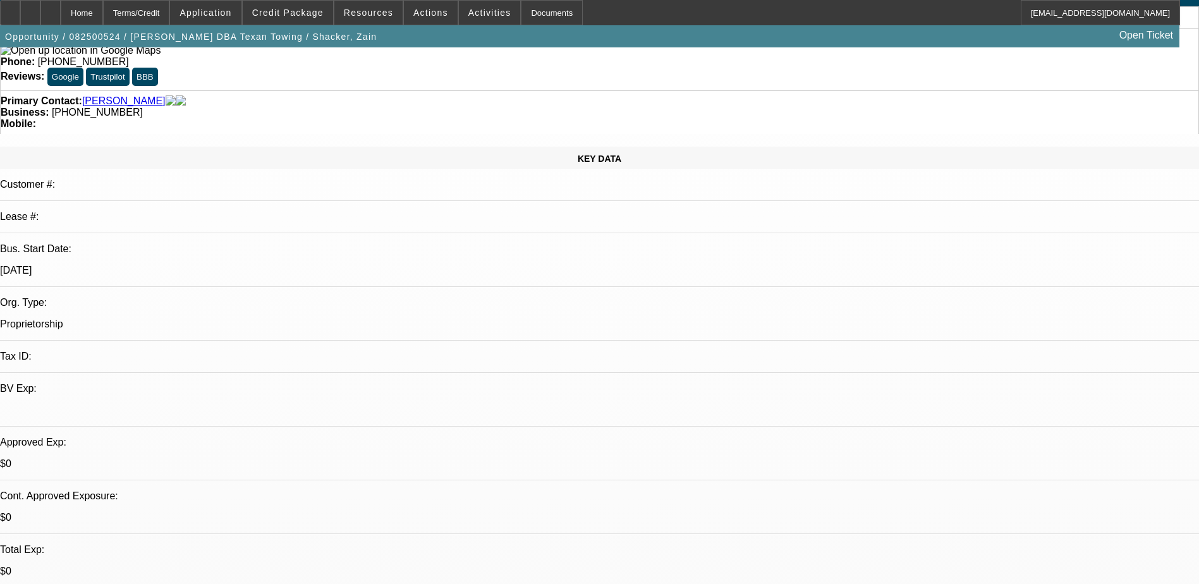
scroll to position [126, 0]
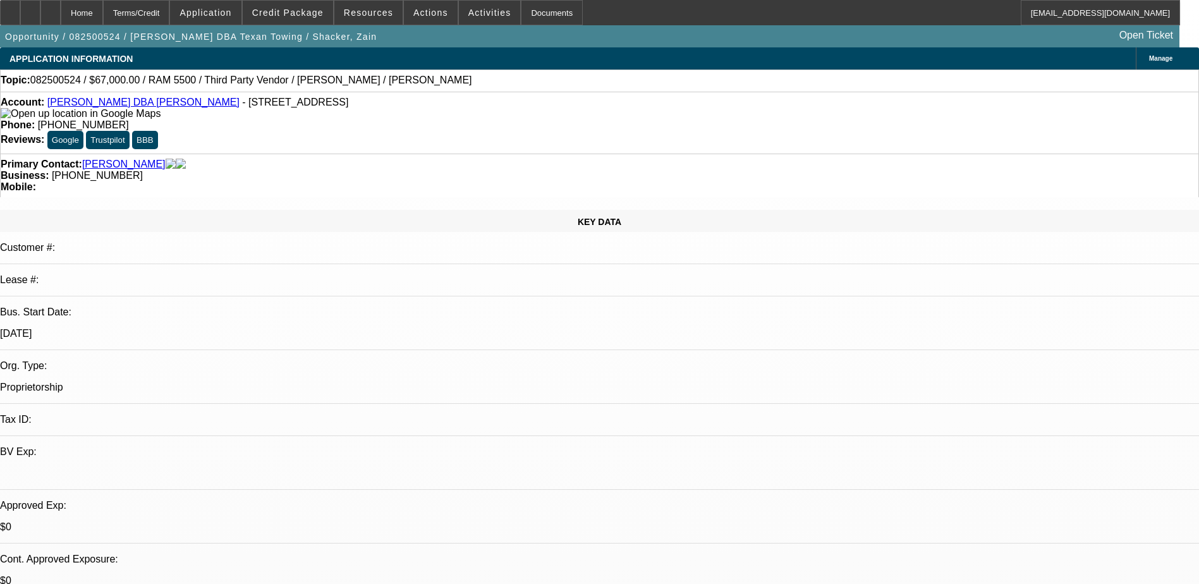
click at [106, 107] on link "Yaser Hamada DBA Texan Towing" at bounding box center [143, 102] width 192 height 11
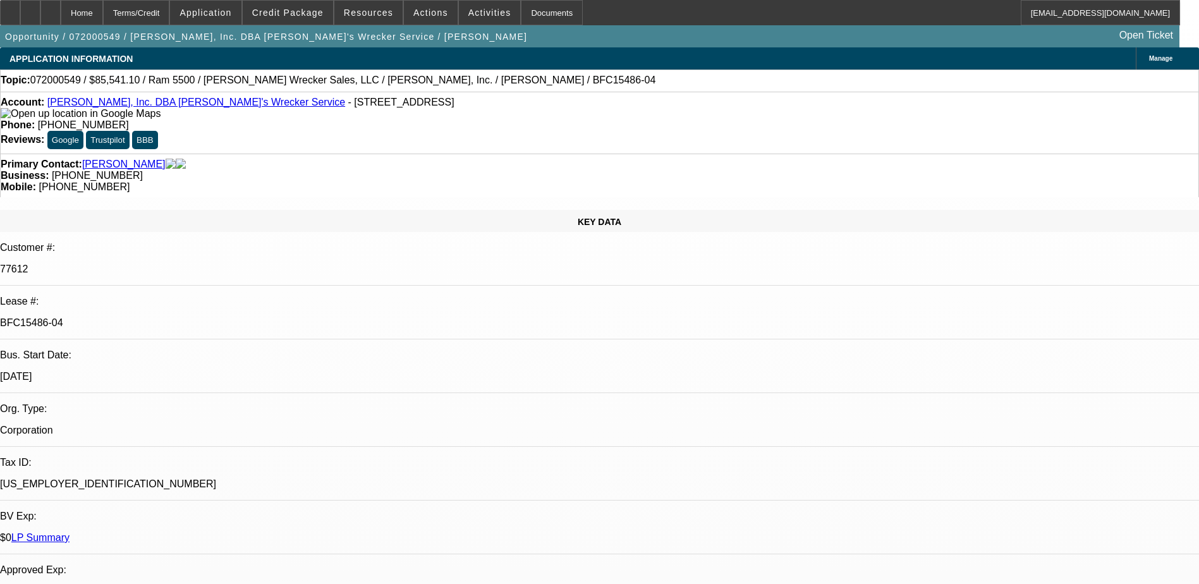
select select "0"
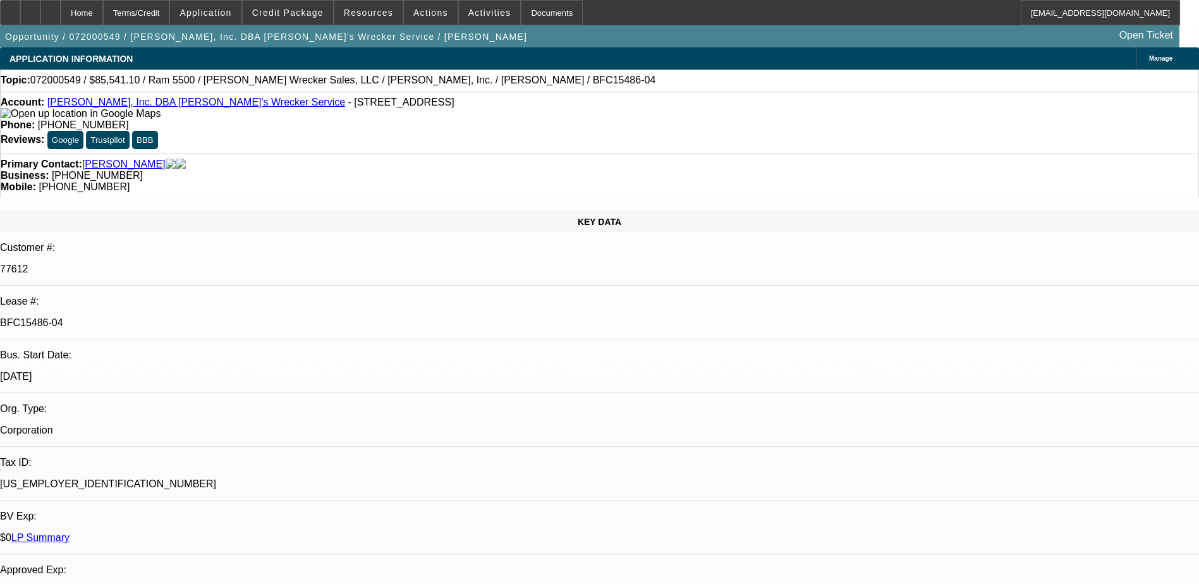
select select "0"
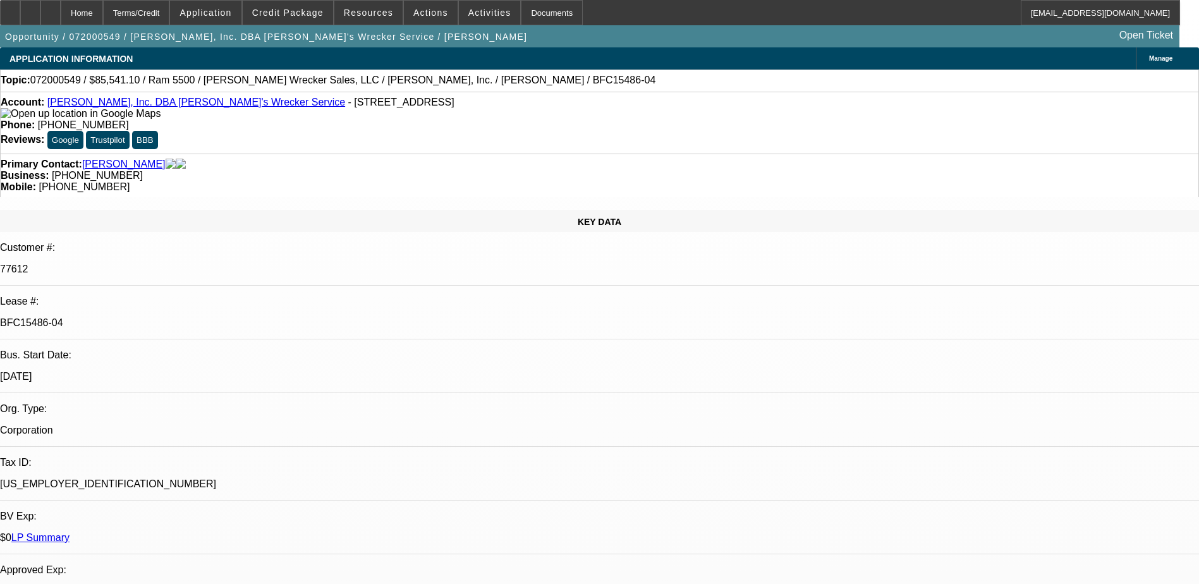
select select "0"
select select "1"
select select "6"
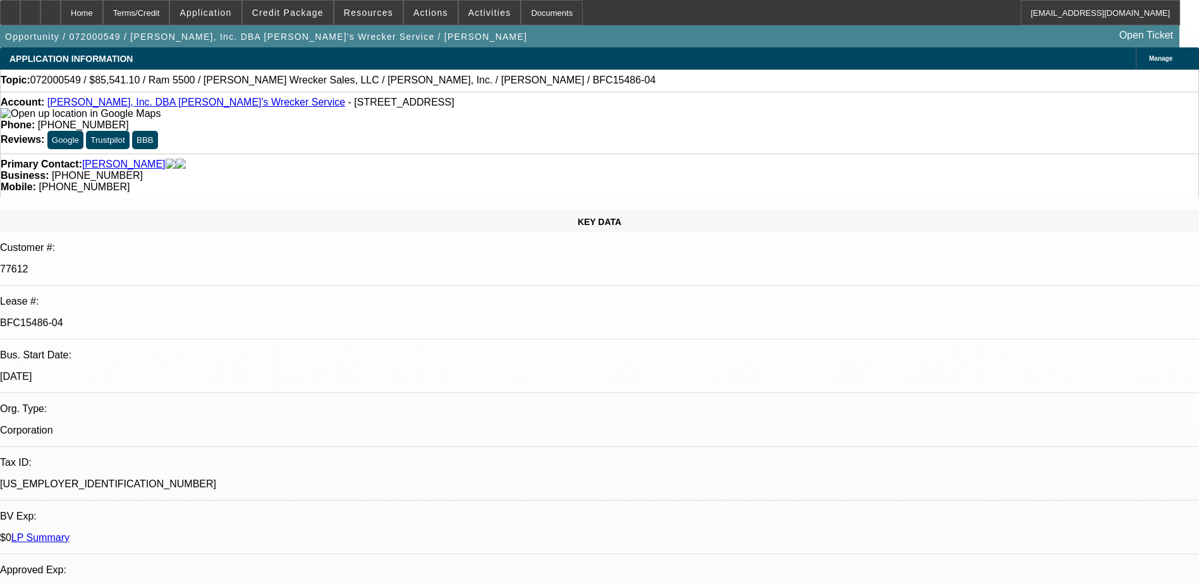
select select "1"
select select "6"
select select "1"
select select "2"
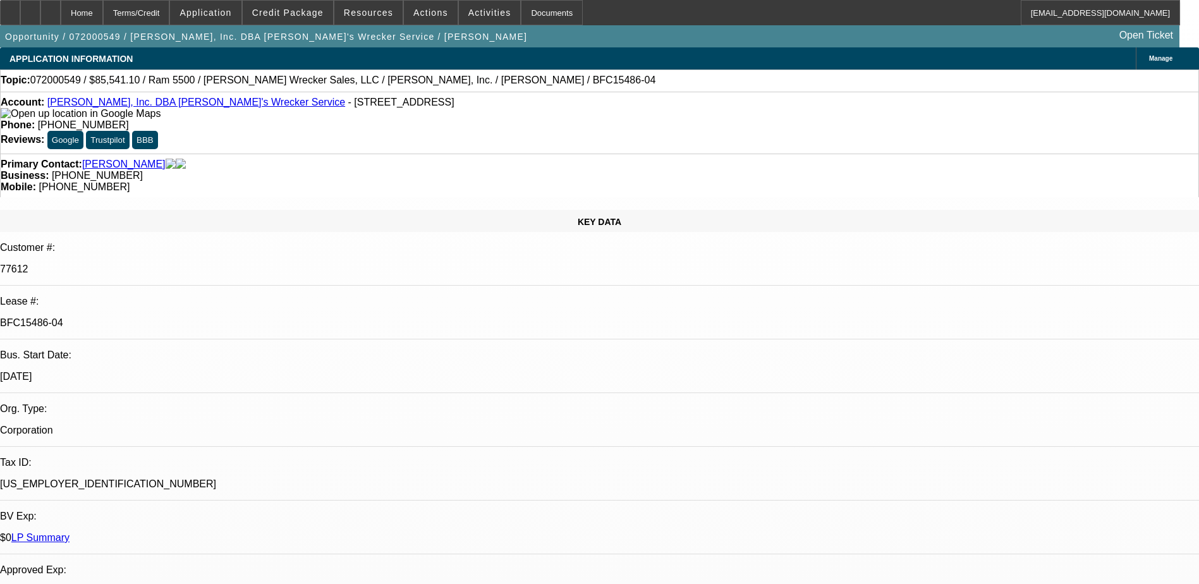
select select "6"
select select "1"
select select "2"
select select "6"
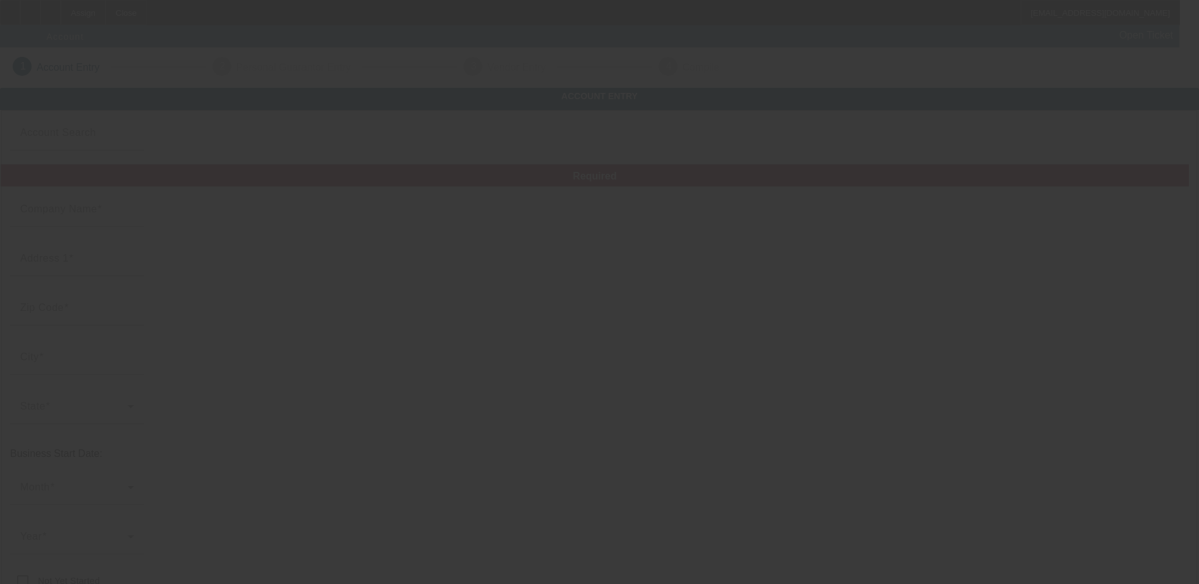
type input "Rubysue Graphics, L.L.C."
type input "[STREET_ADDRESS][PERSON_NAME]"
type input "30607"
type input "[GEOGRAPHIC_DATA]"
type input "[PHONE_NUMBER]"
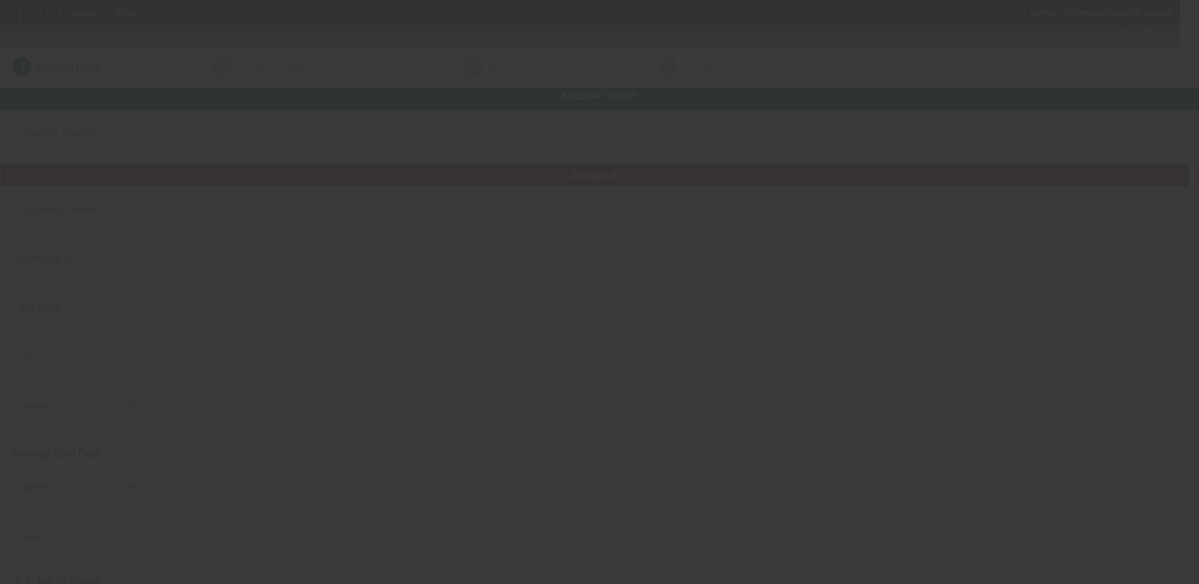
type input "RSG"
type input "[PERSON_NAME][EMAIL_ADDRESS][DOMAIN_NAME]"
type input "[PERSON_NAME]"
type input "[PHONE_NUMBER]"
type input "263900711"
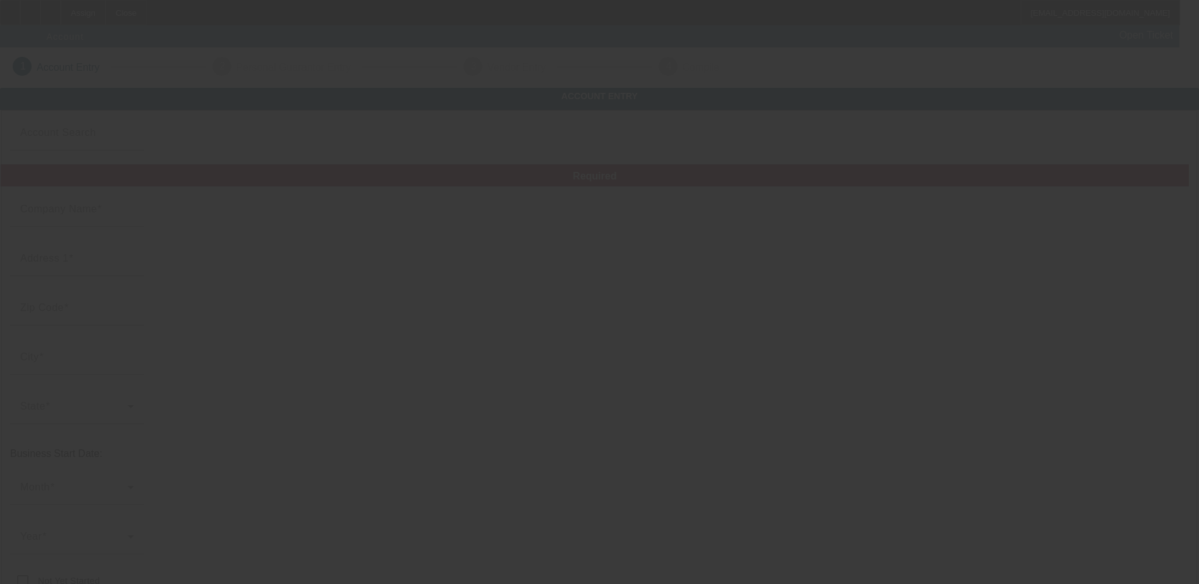
type input "Textile Screen Printing"
type input "[URL][DOMAIN_NAME]"
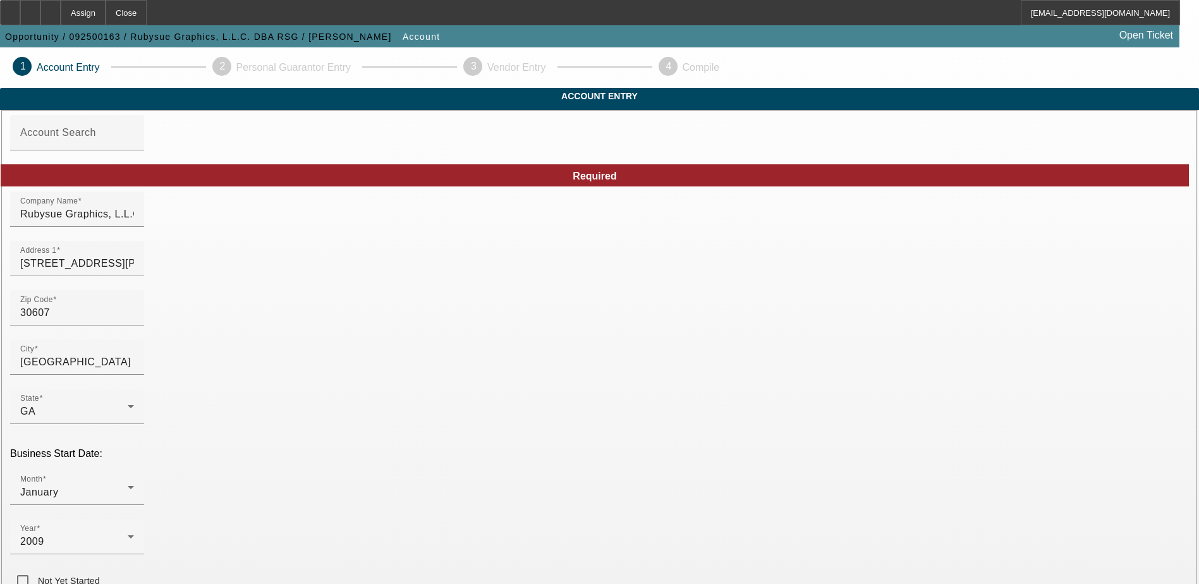
scroll to position [214, 0]
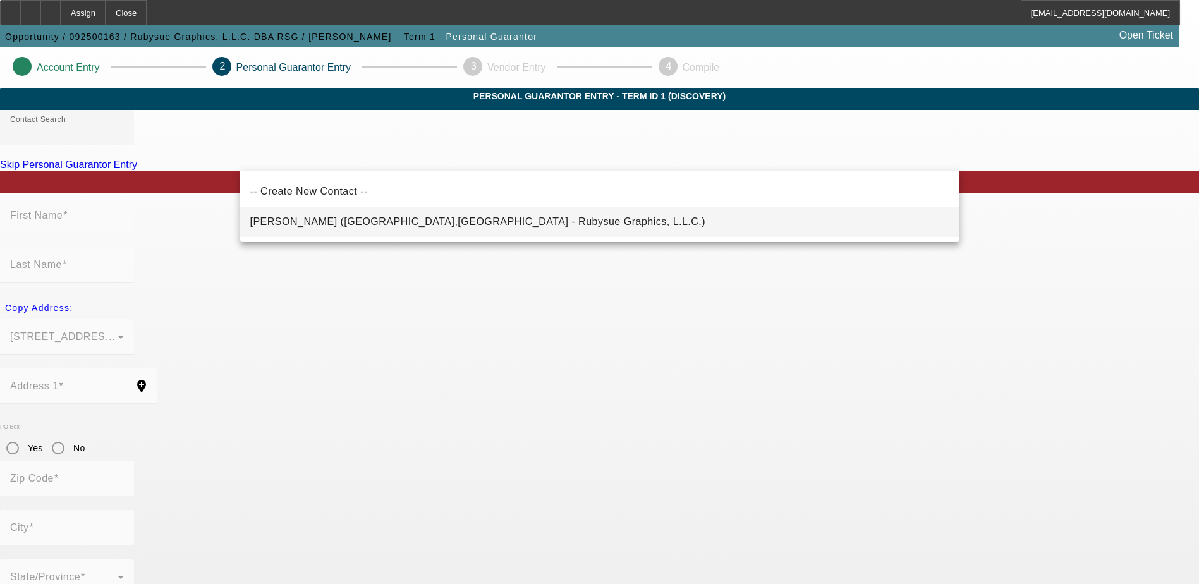
click at [400, 219] on span "[PERSON_NAME] ([GEOGRAPHIC_DATA],[GEOGRAPHIC_DATA] - Rubysue Graphics, L.L.C.)" at bounding box center [478, 221] width 456 height 11
type input "[PERSON_NAME] ([GEOGRAPHIC_DATA],[GEOGRAPHIC_DATA] - Rubysue Graphics, L.L.C.)"
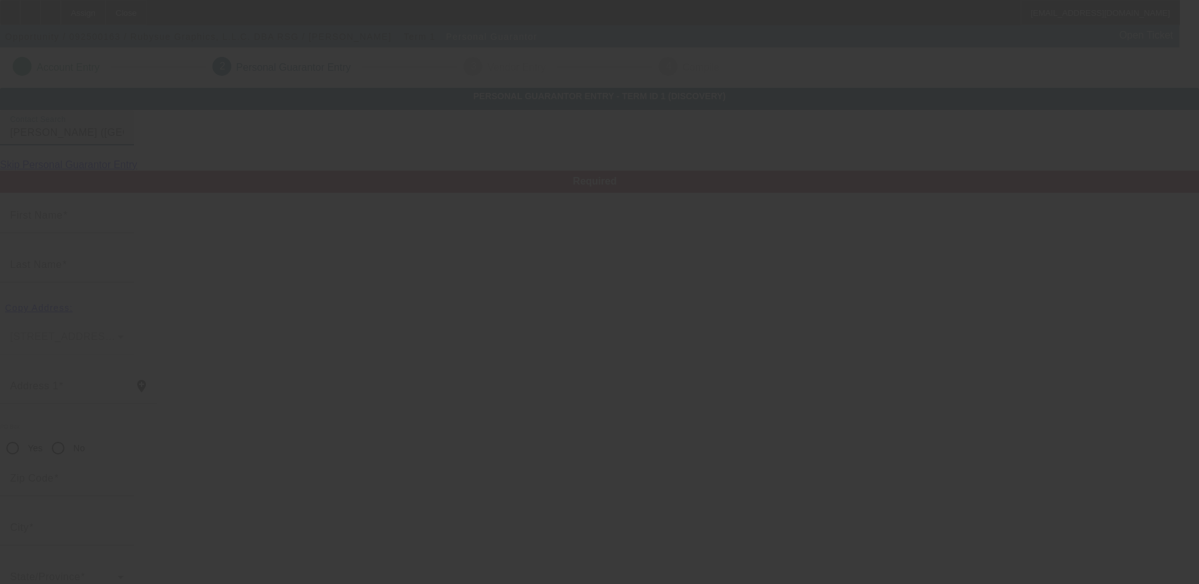
type input "[PERSON_NAME]"
type input "Leathers"
type input "[STREET_ADDRESS]"
radio input "true"
type input "30683"
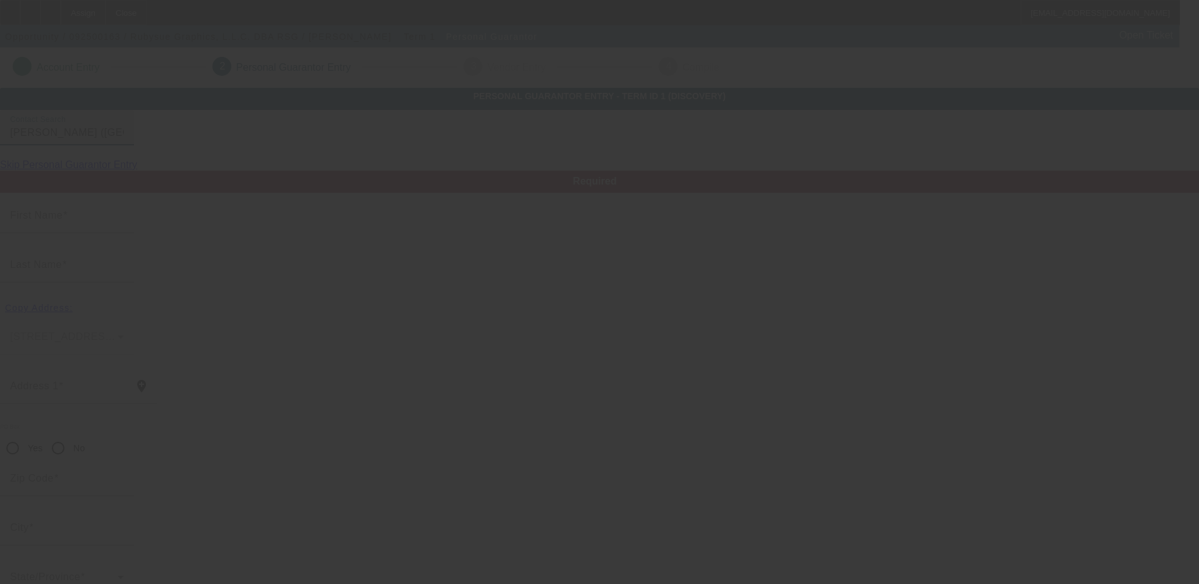
type input "[GEOGRAPHIC_DATA]"
type input "[PHONE_NUMBER]"
type input "100"
type input "259-41-0933"
type input "[PERSON_NAME][EMAIL_ADDRESS][DOMAIN_NAME]"
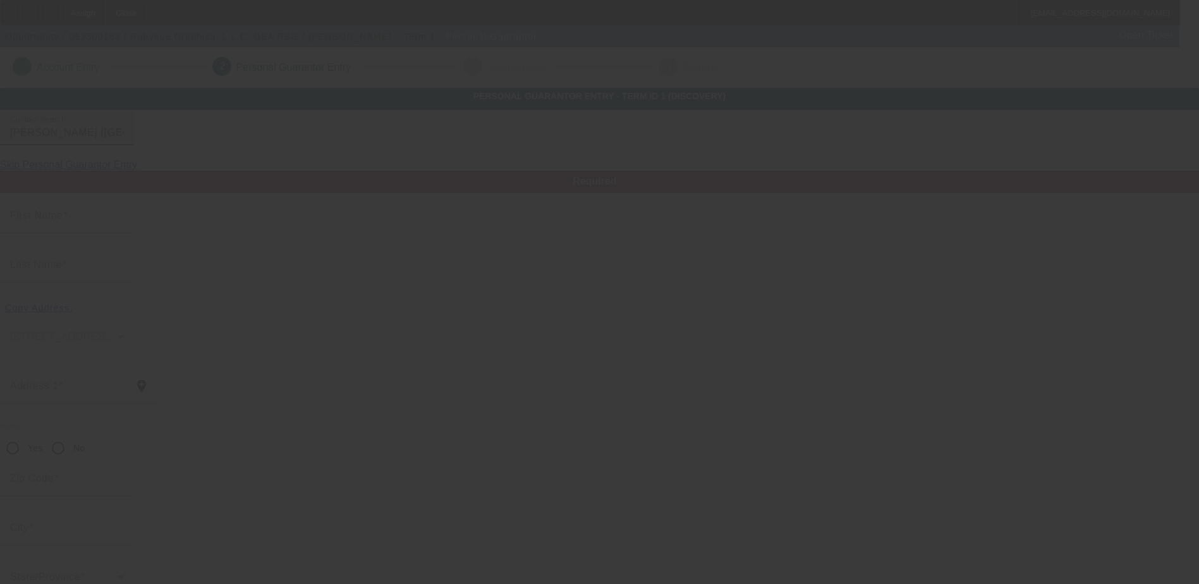
type input "[PERSON_NAME]"
type input "[PHONE_NUMBER]"
type input "$200,000.00"
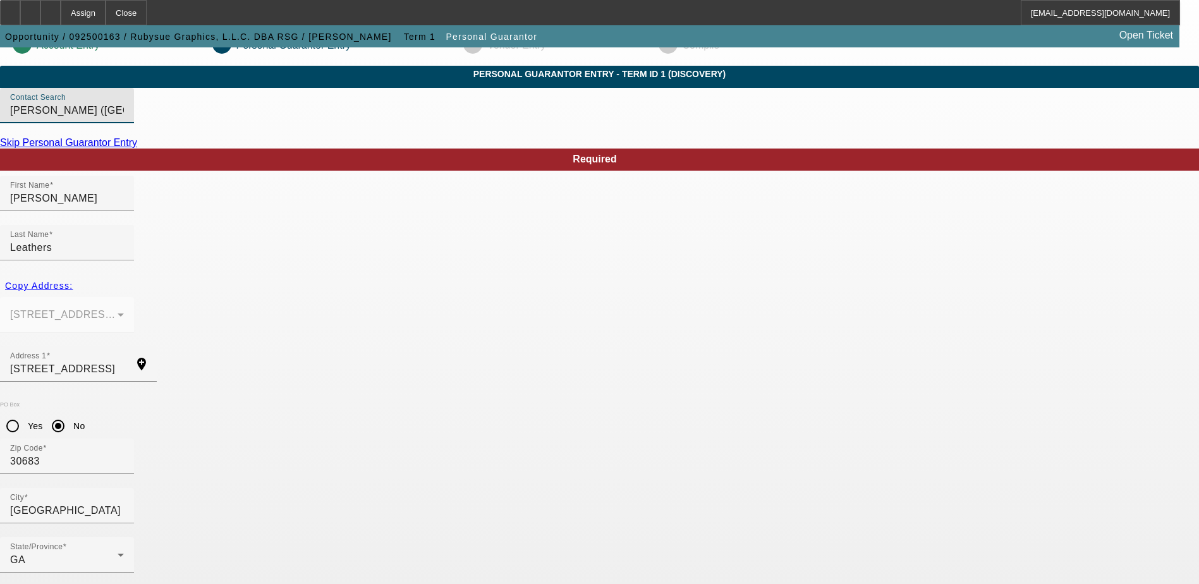
scroll to position [34, 0]
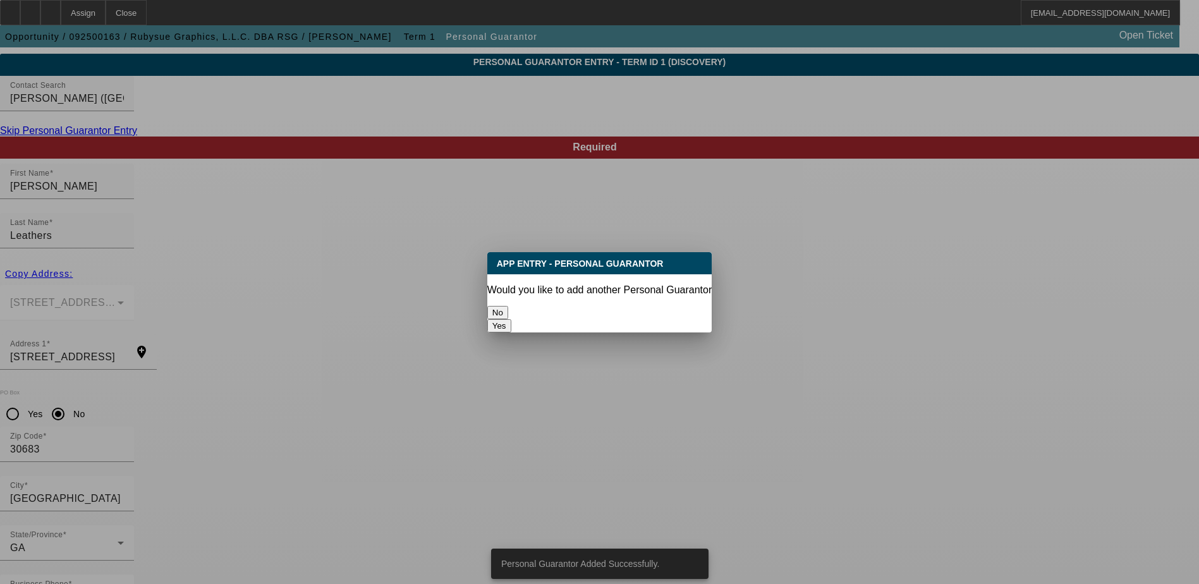
scroll to position [0, 0]
click at [508, 306] on button "No" at bounding box center [497, 312] width 21 height 13
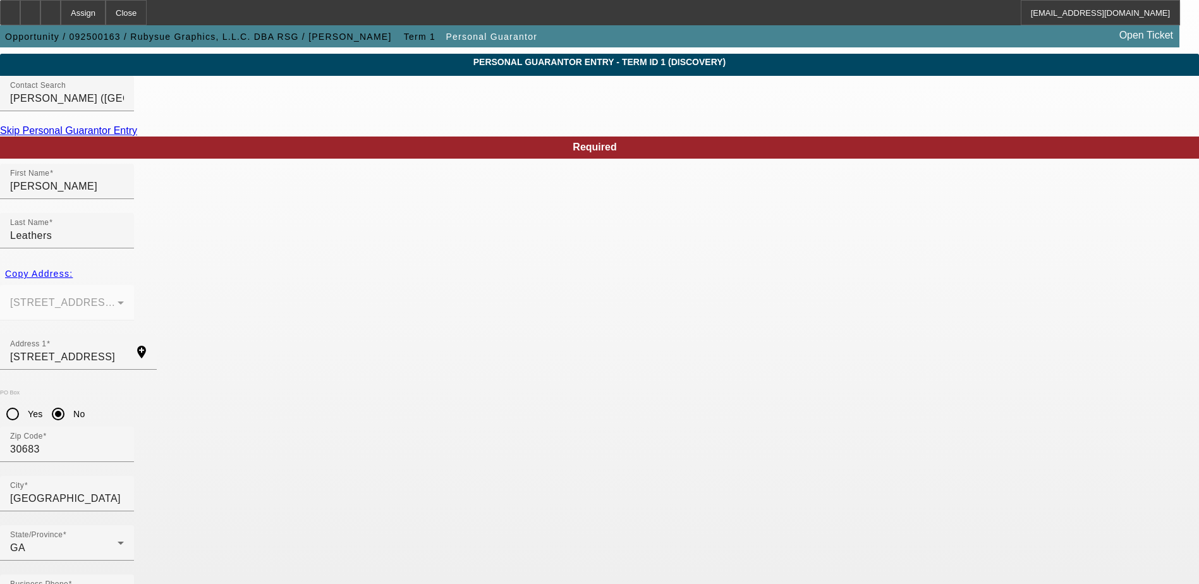
scroll to position [34, 0]
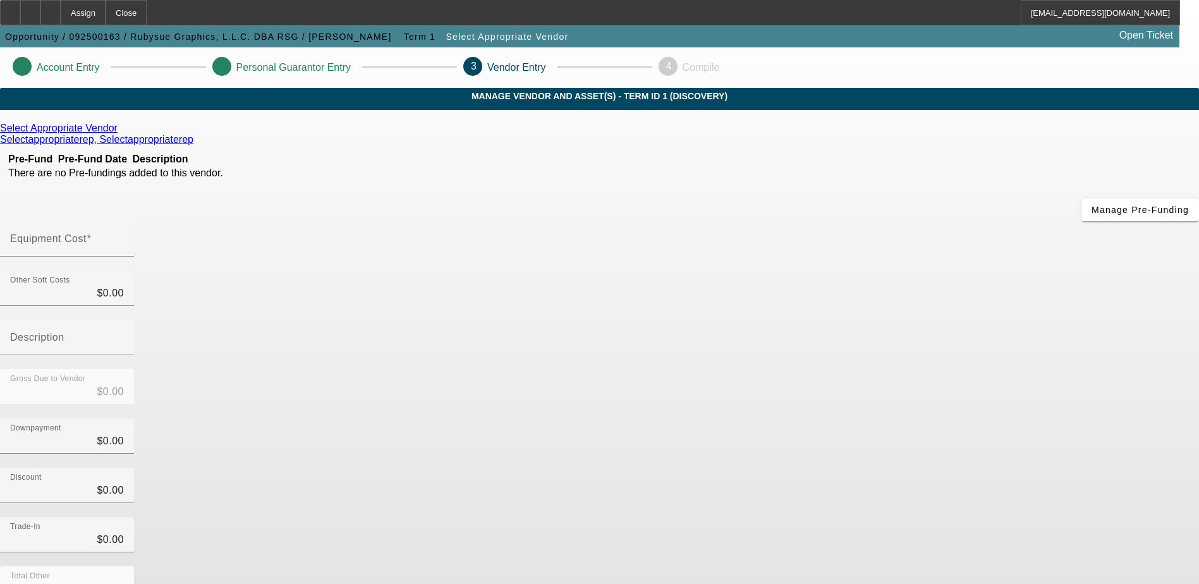
click at [121, 133] on icon at bounding box center [121, 128] width 0 height 11
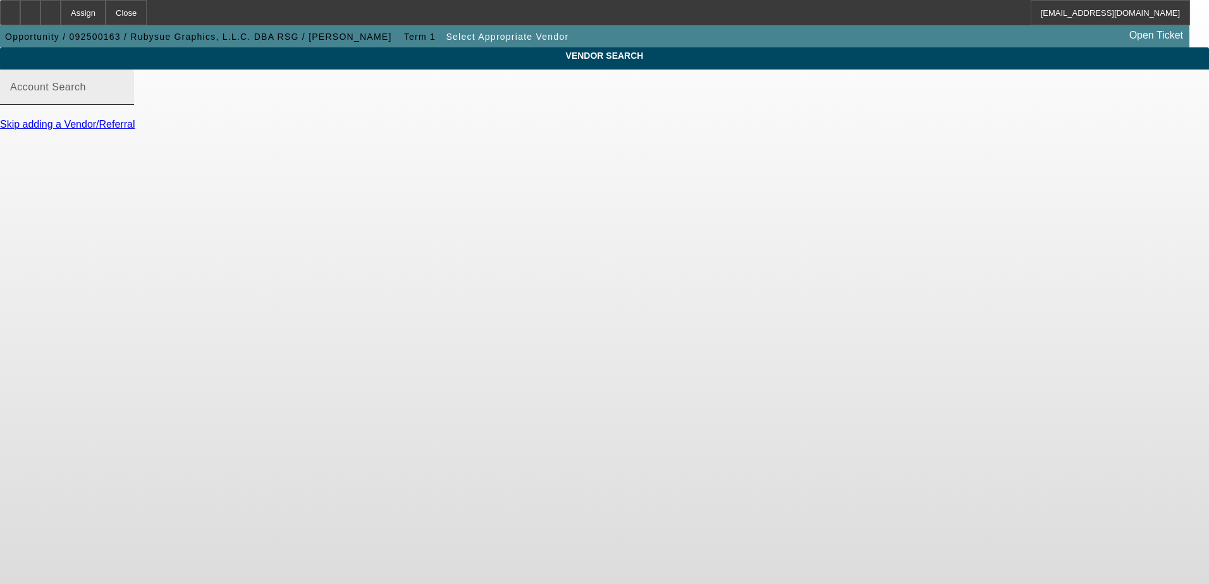
click at [124, 100] on input "Account Search" at bounding box center [67, 92] width 114 height 15
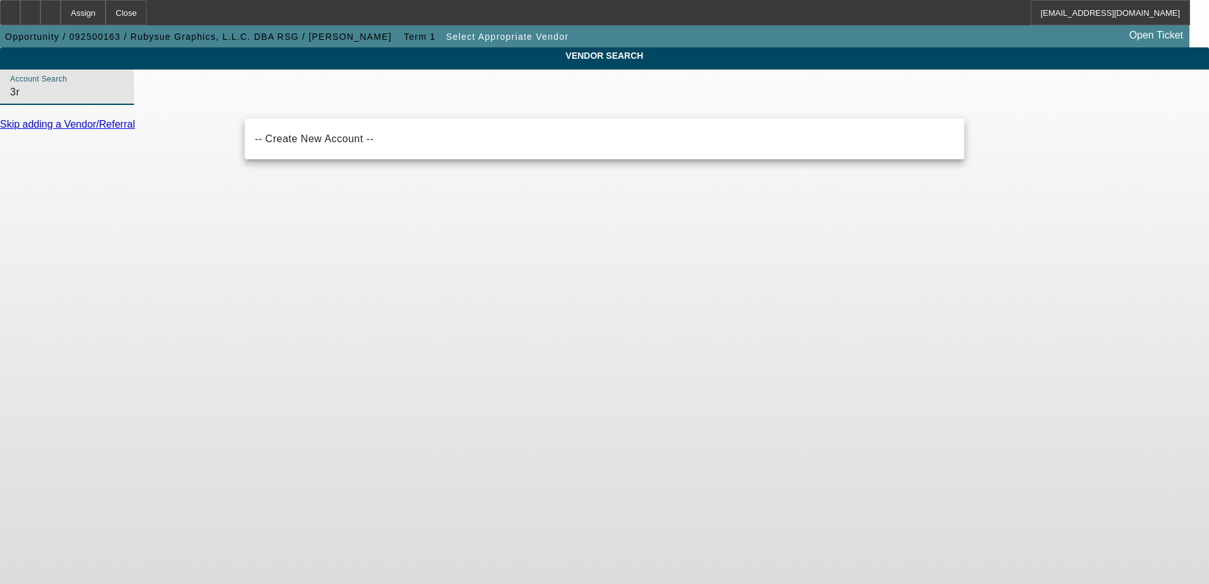
type input "3"
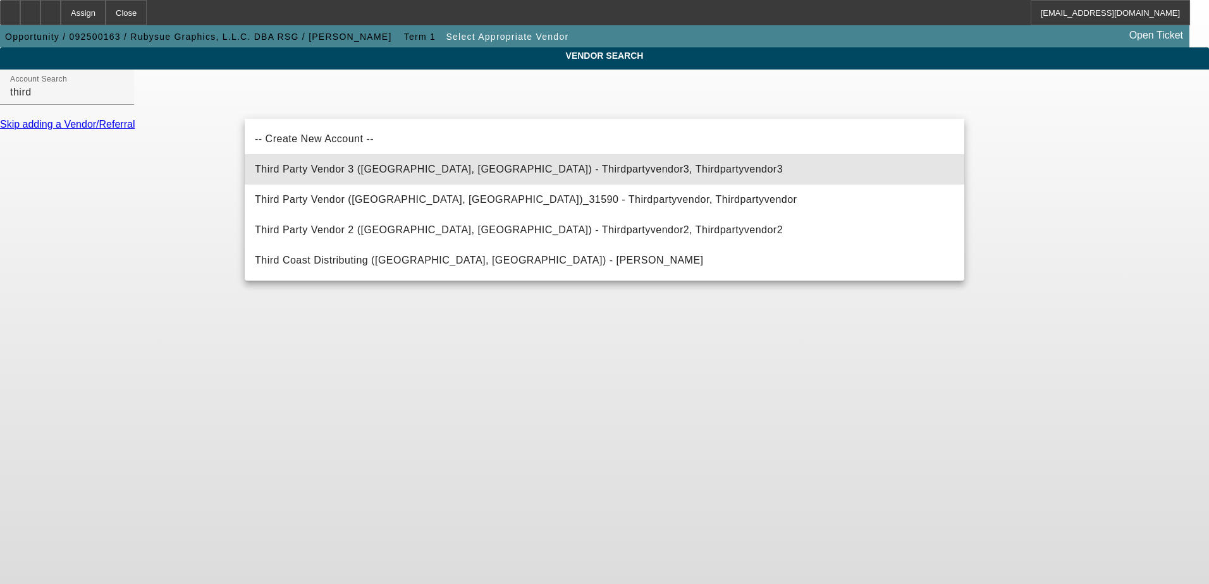
click at [392, 178] on mat-option "Third Party Vendor 3 ([GEOGRAPHIC_DATA], [GEOGRAPHIC_DATA]) - Thirdpartyvendor3…" at bounding box center [604, 169] width 719 height 30
type input "Third Party Vendor 3 ([GEOGRAPHIC_DATA], [GEOGRAPHIC_DATA]) - Thirdpartyvendor3…"
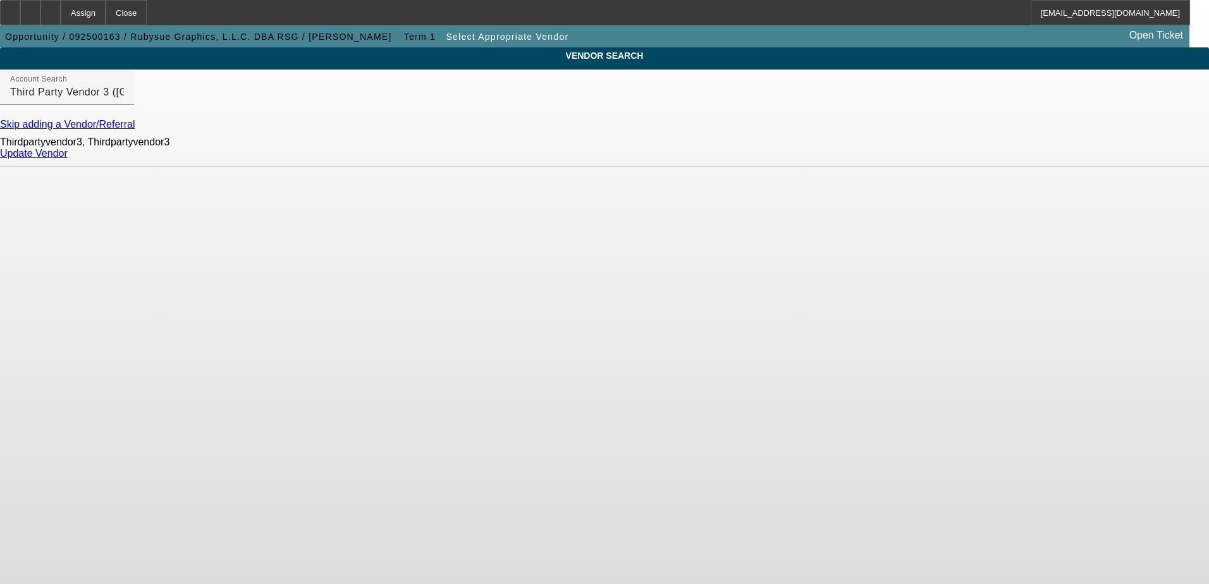
click at [68, 158] on link "Update Vendor" at bounding box center [34, 153] width 68 height 11
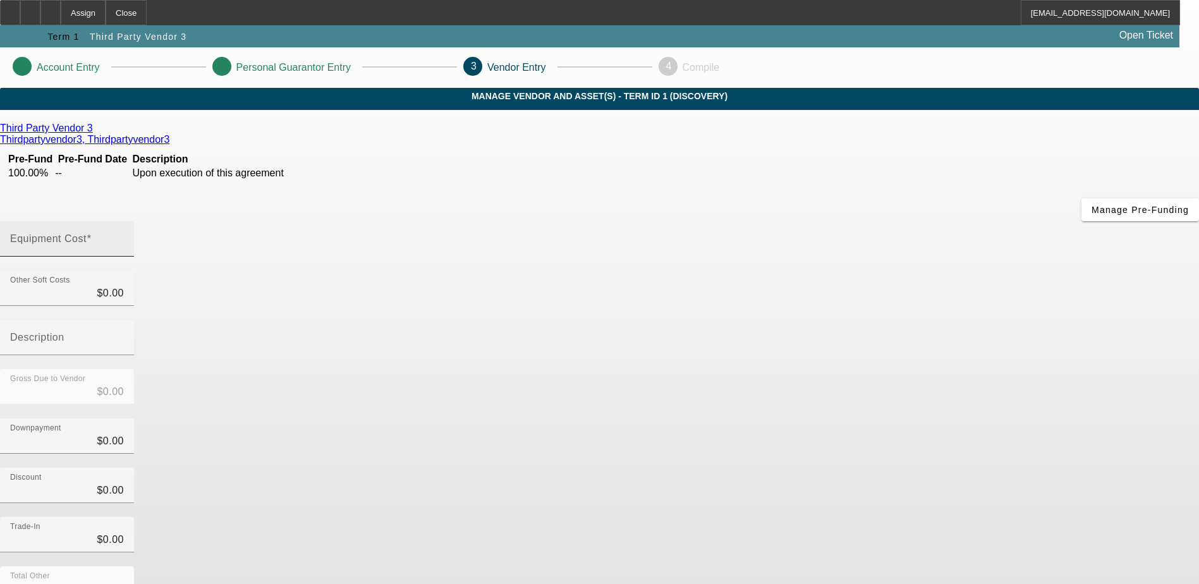
click at [124, 236] on input "Equipment Cost" at bounding box center [67, 243] width 114 height 15
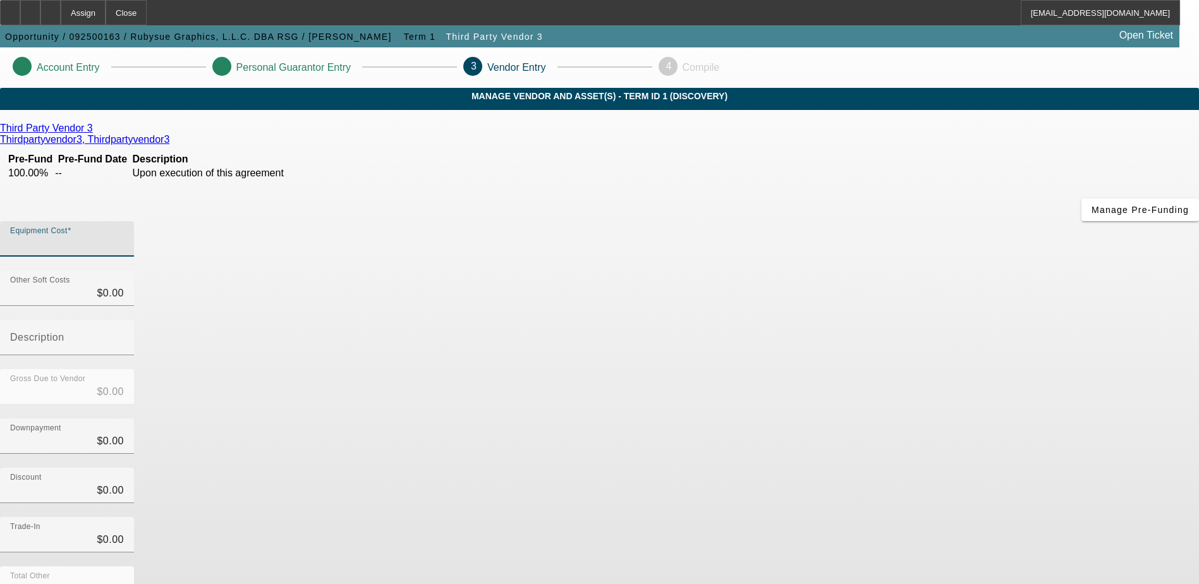
type input "6"
type input "$6.00"
type input "65"
type input "$65.00"
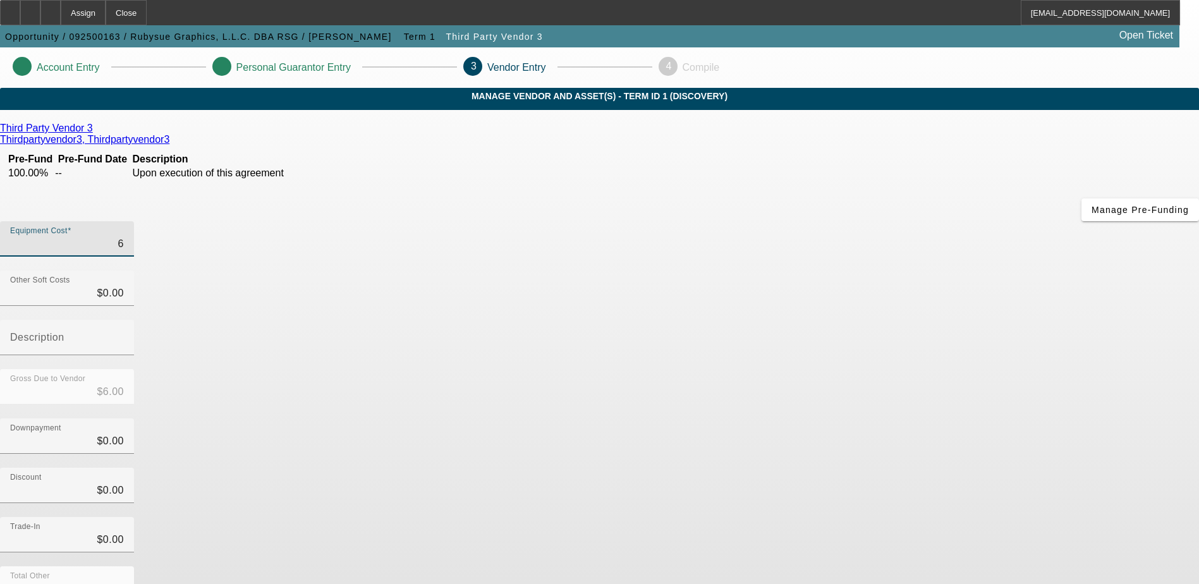
type input "$65.00"
type input "650"
type input "$650.00"
type input "6500"
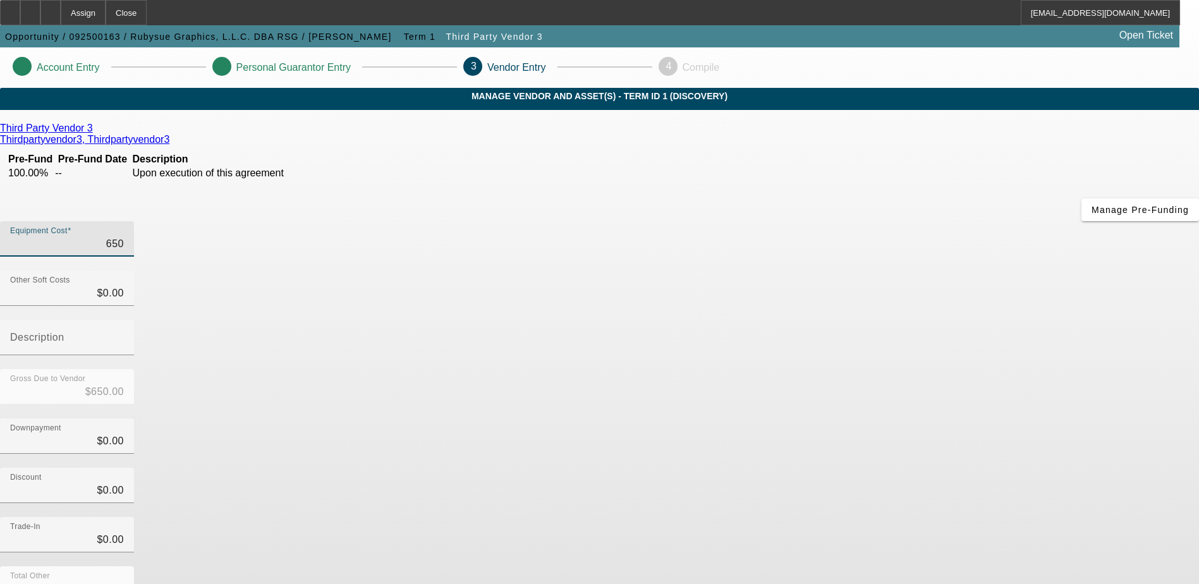
type input "$6,500.00"
type input "65000"
type input "$65,000.00"
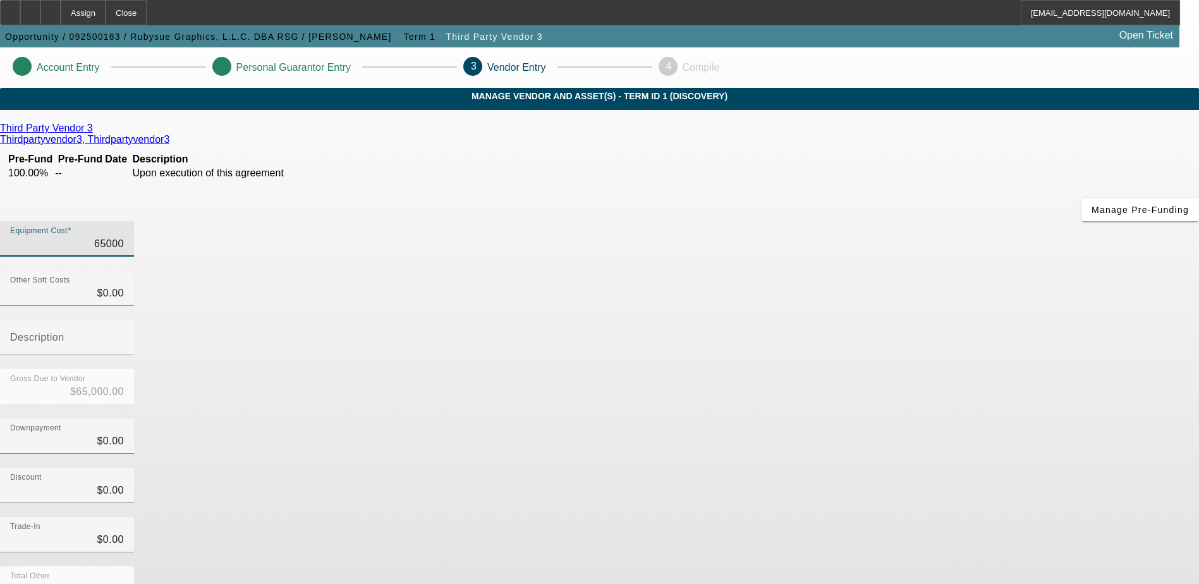
type input "$65,000.00"
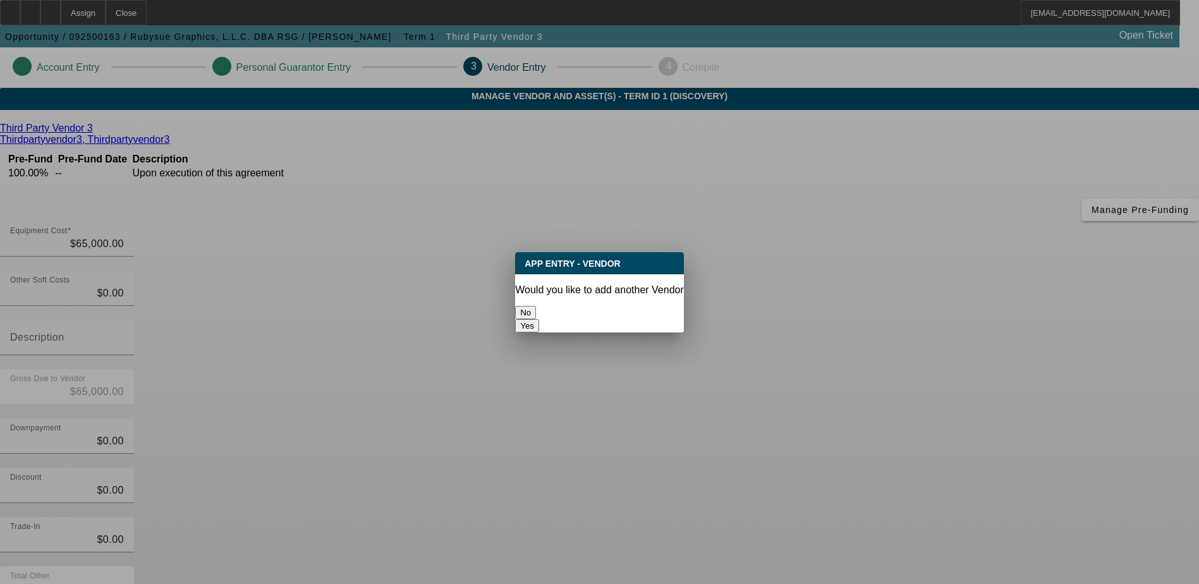
click at [536, 312] on button "No" at bounding box center [525, 312] width 21 height 13
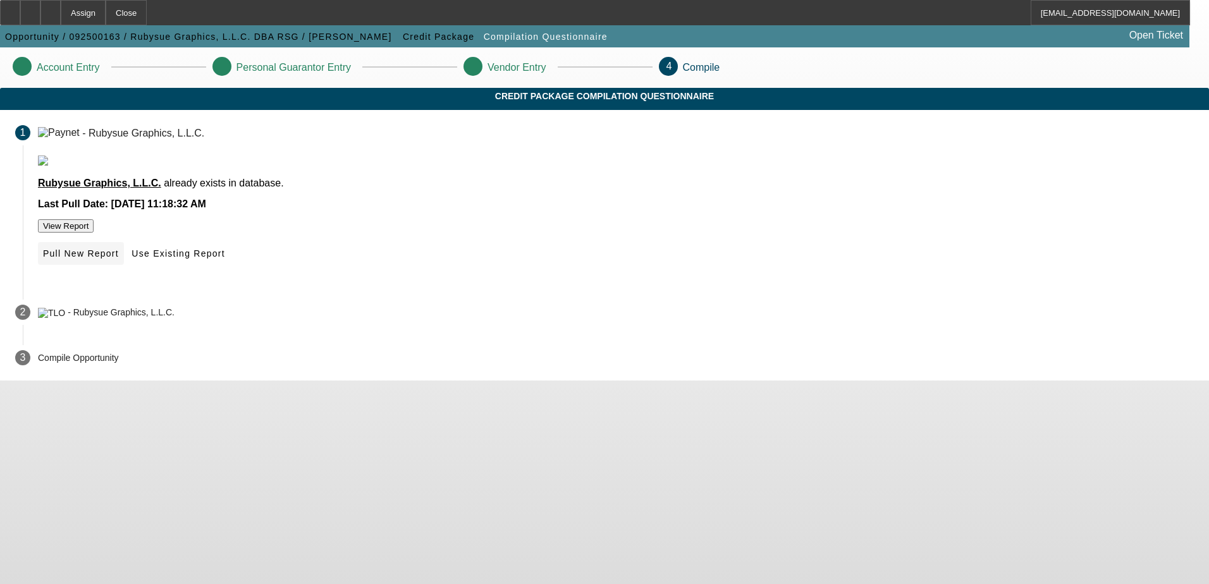
click at [119, 259] on span "Pull New Report" at bounding box center [81, 253] width 76 height 10
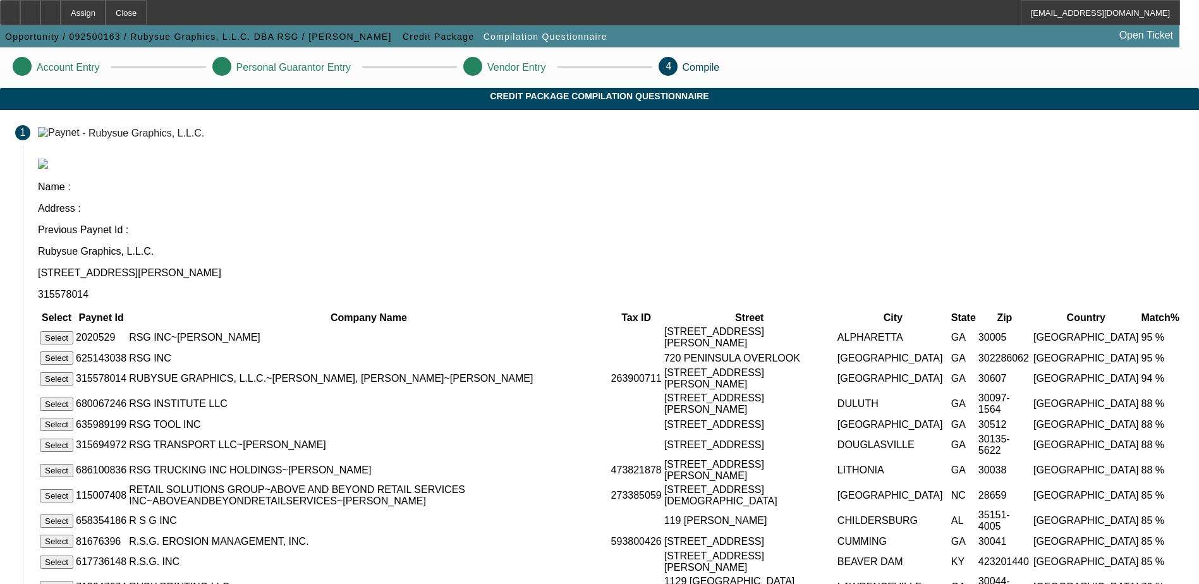
click at [73, 372] on button "Select" at bounding box center [57, 378] width 34 height 13
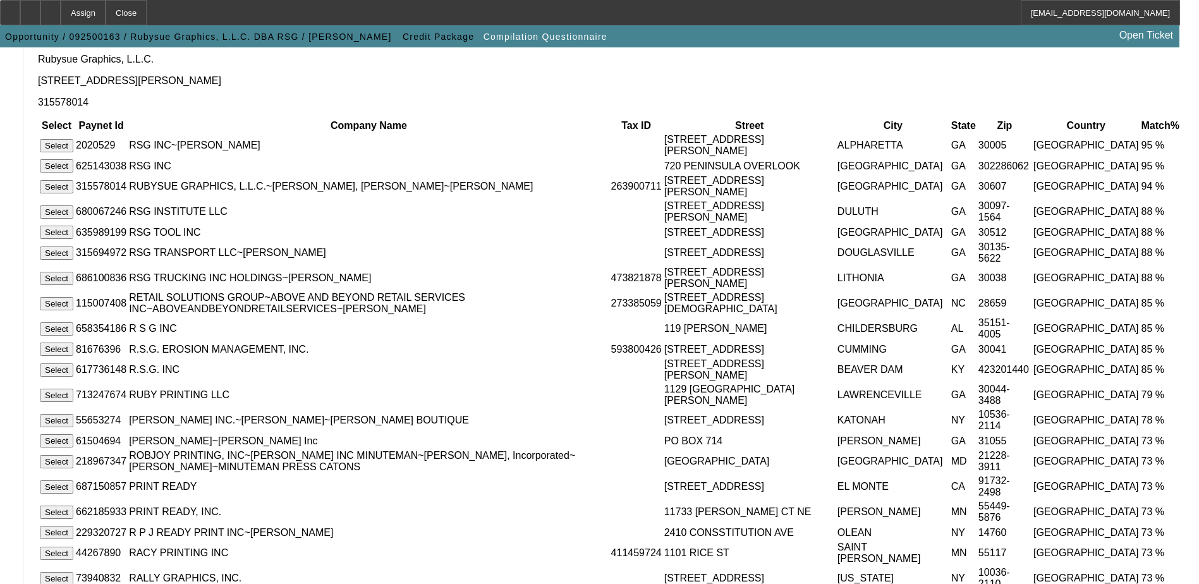
scroll to position [115, 0]
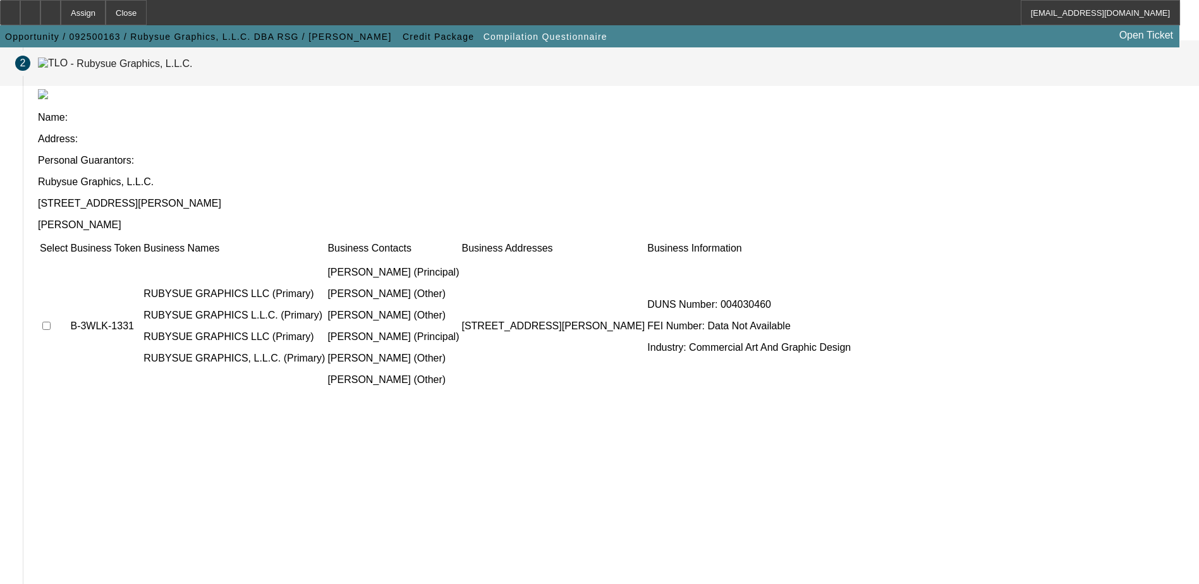
click at [51, 322] on input "checkbox" at bounding box center [46, 326] width 8 height 8
checkbox input "true"
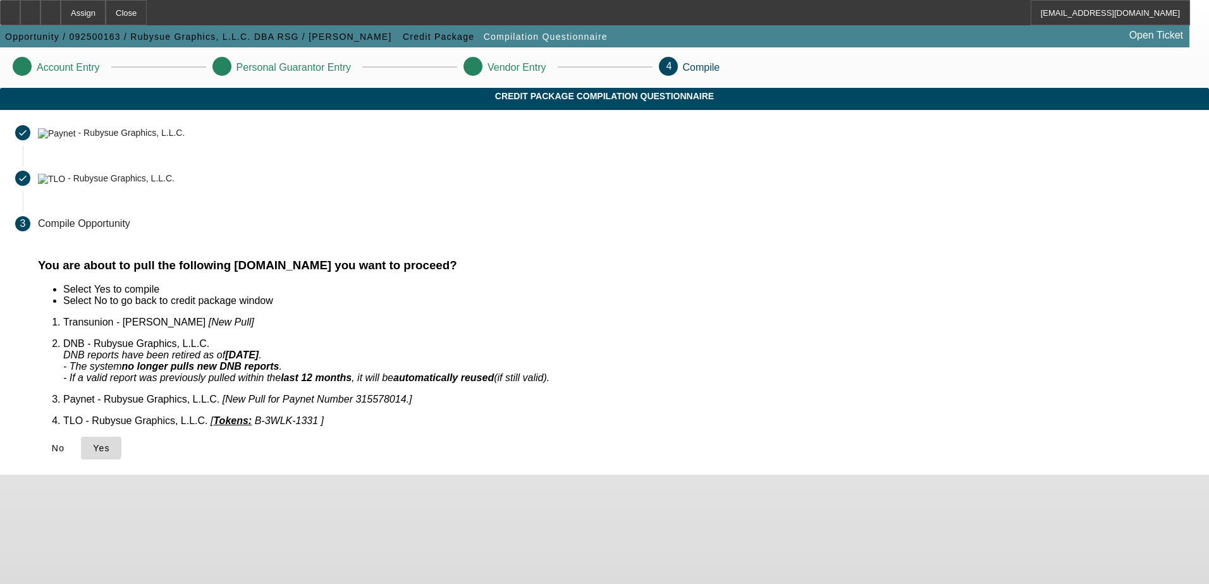
click at [93, 443] on icon at bounding box center [93, 448] width 0 height 10
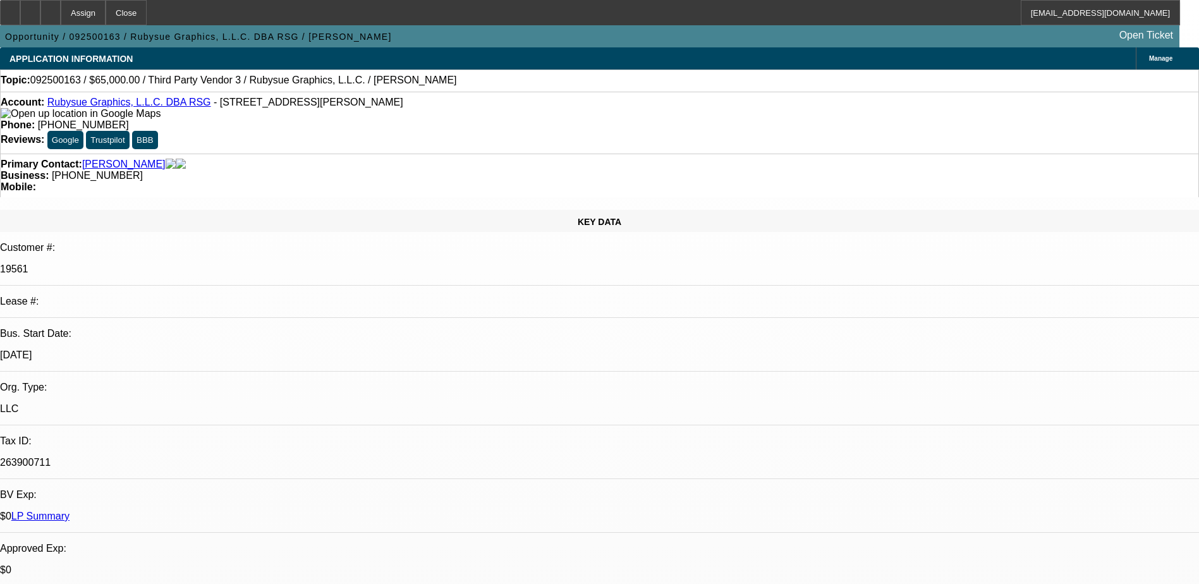
select select "0"
select select "2"
select select "0.1"
select select "1"
select select "2"
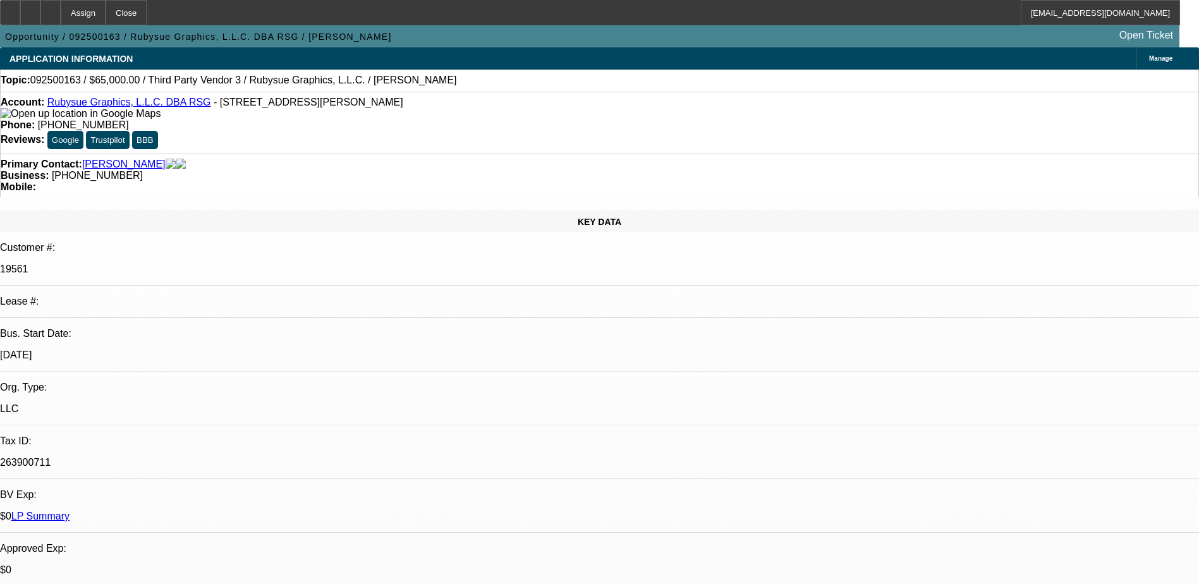
select select "4"
drag, startPoint x: 1105, startPoint y: 232, endPoint x: 1158, endPoint y: 246, distance: 54.9
copy div "Wants a quote on removal system plus all items for full amount and one for ink …"
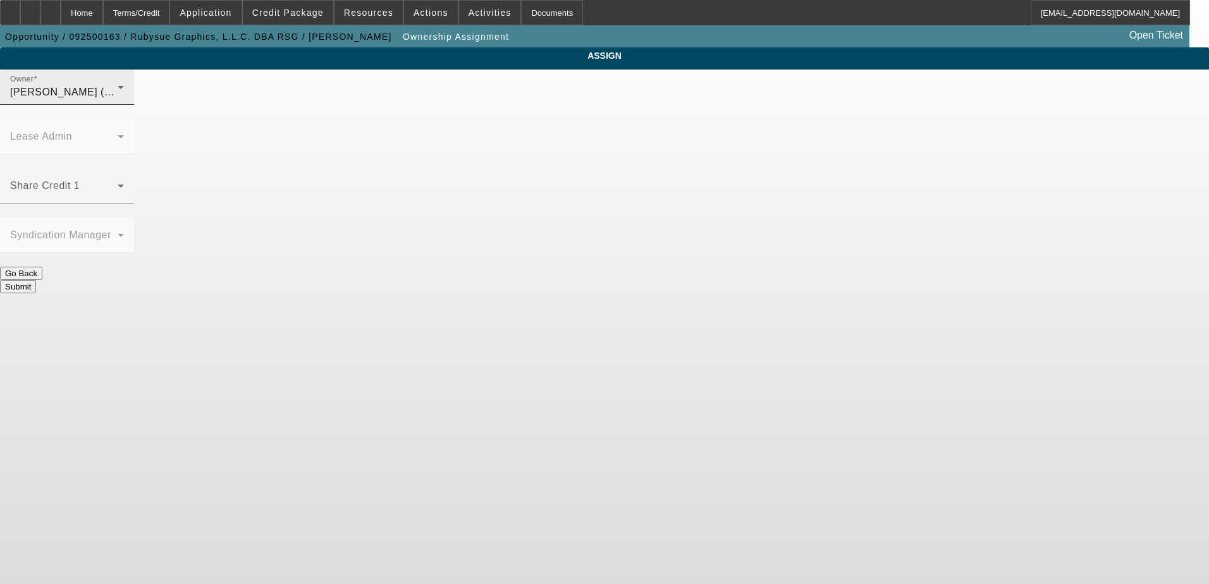
click at [118, 100] on div "Fredericks, Jack (Lvl 1)" at bounding box center [63, 92] width 107 height 15
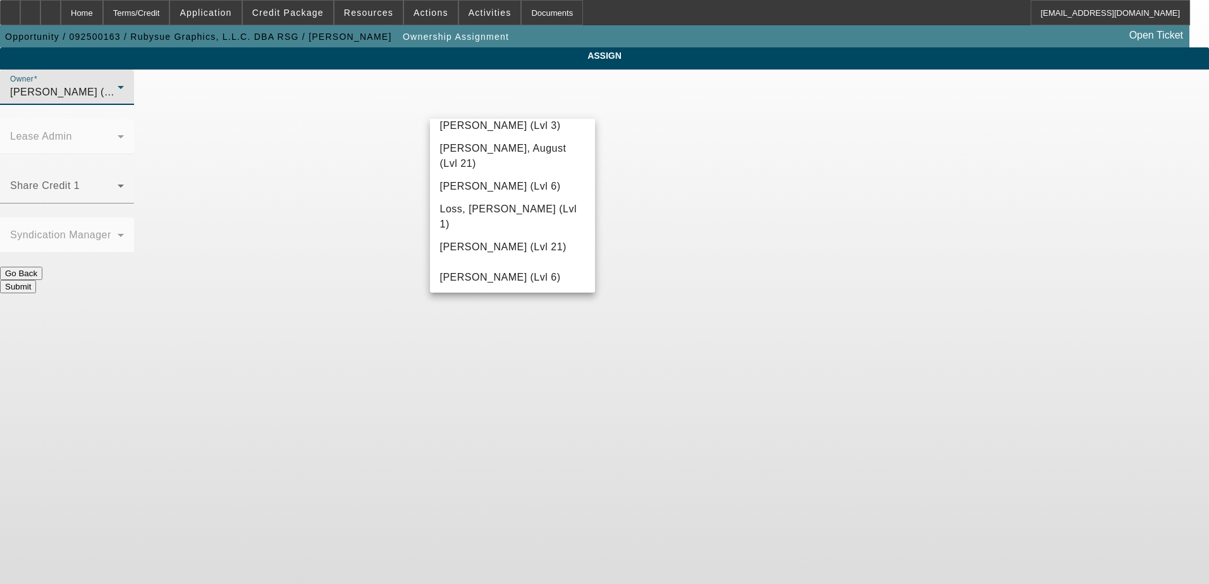
scroll to position [977, 0]
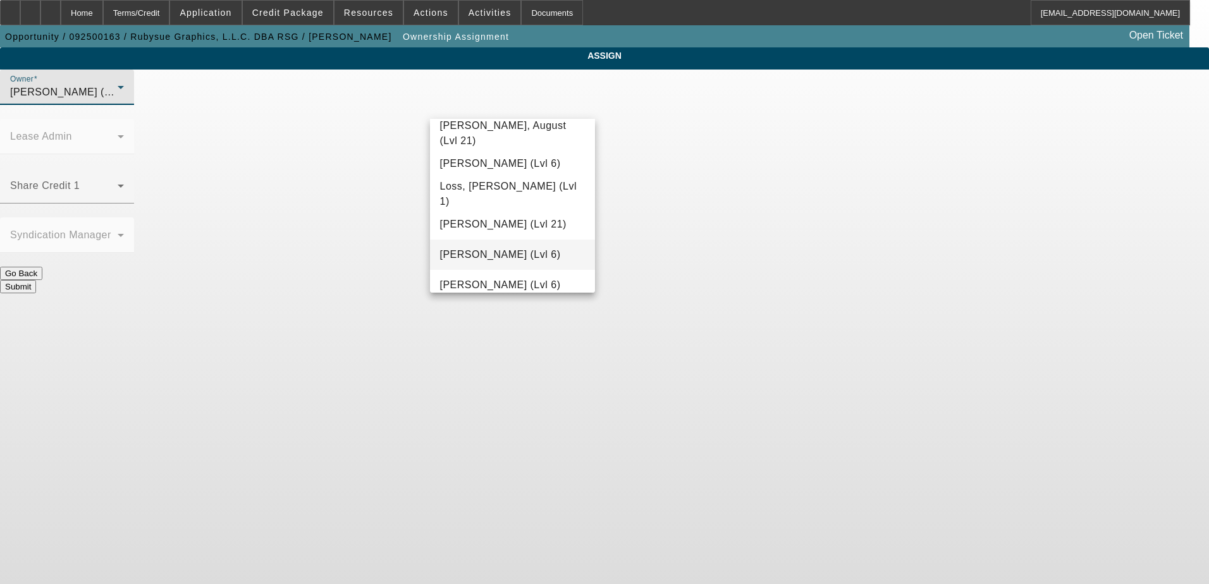
click at [501, 251] on span "Mansfield, Jeff (Lvl 6)" at bounding box center [500, 254] width 121 height 15
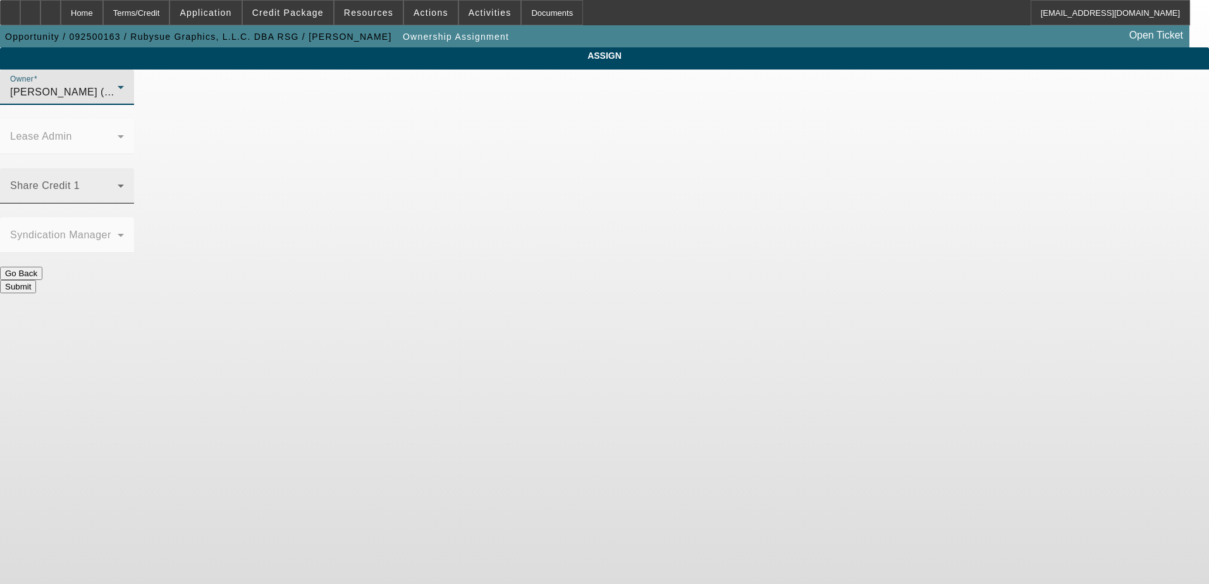
click at [124, 168] on div "Share Credit 1" at bounding box center [67, 185] width 114 height 35
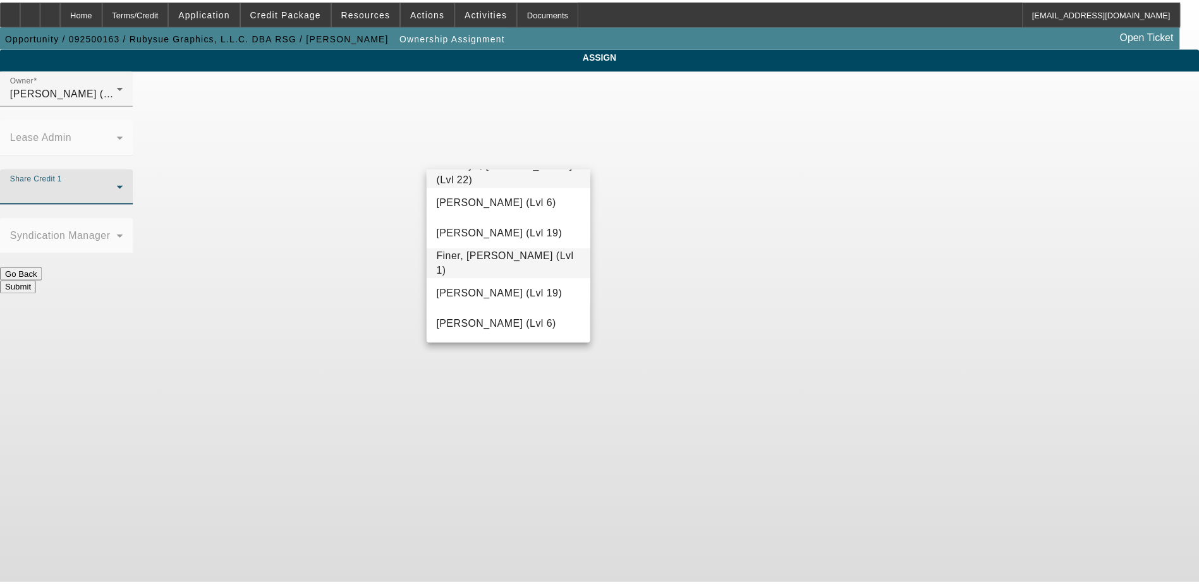
scroll to position [476, 0]
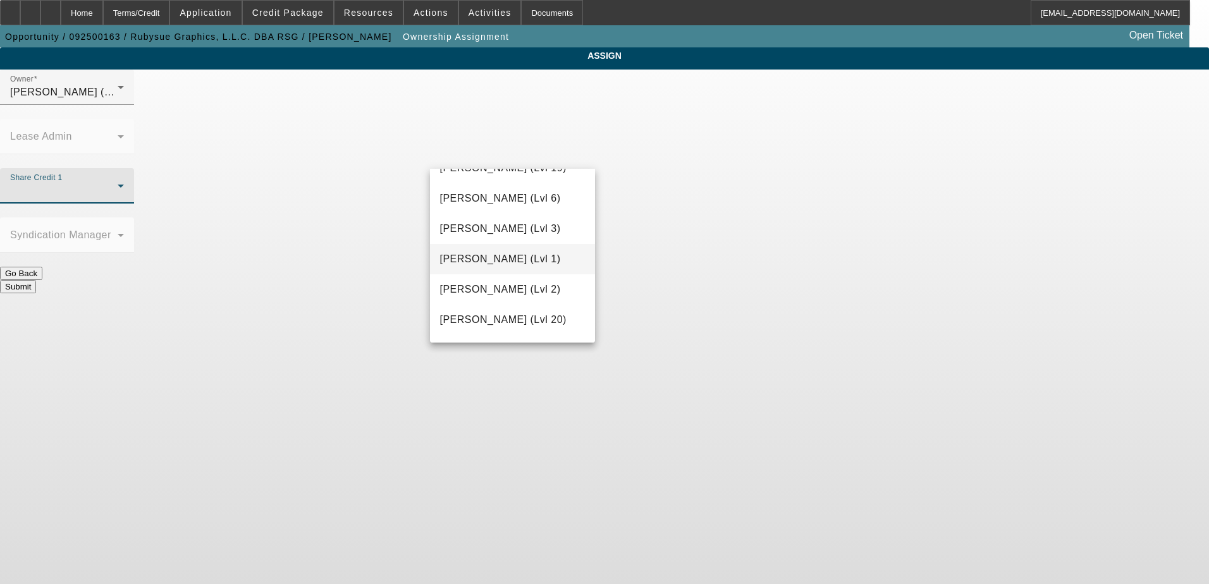
click at [516, 253] on span "Fredericks, Jack (Lvl 1)" at bounding box center [500, 259] width 121 height 15
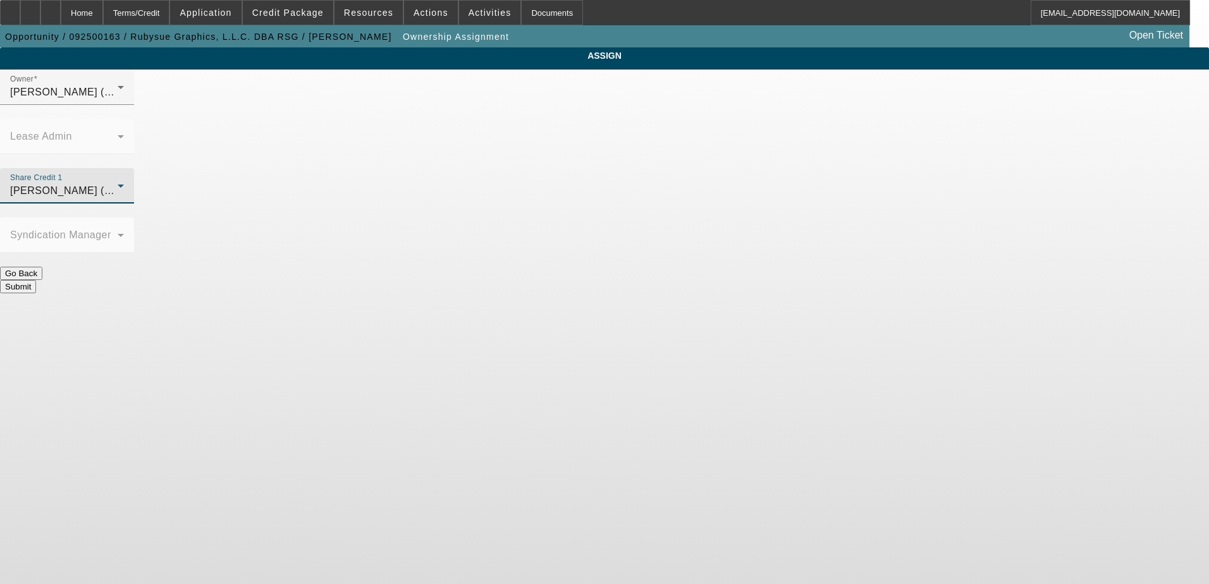
click at [36, 280] on button "Submit" at bounding box center [18, 286] width 36 height 13
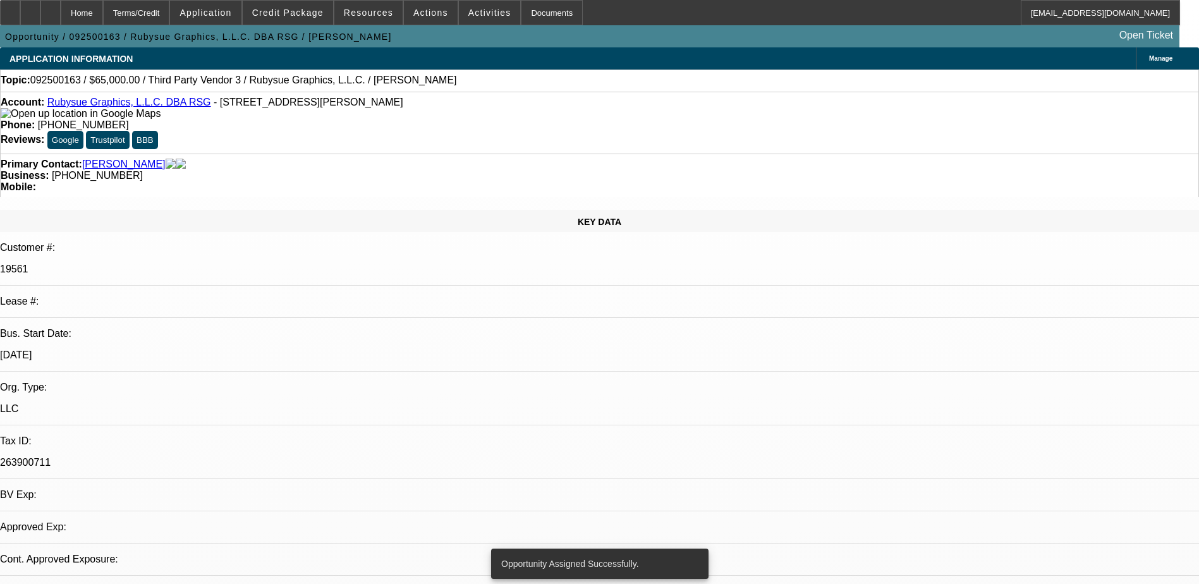
select select "0"
select select "2"
select select "0.1"
select select "4"
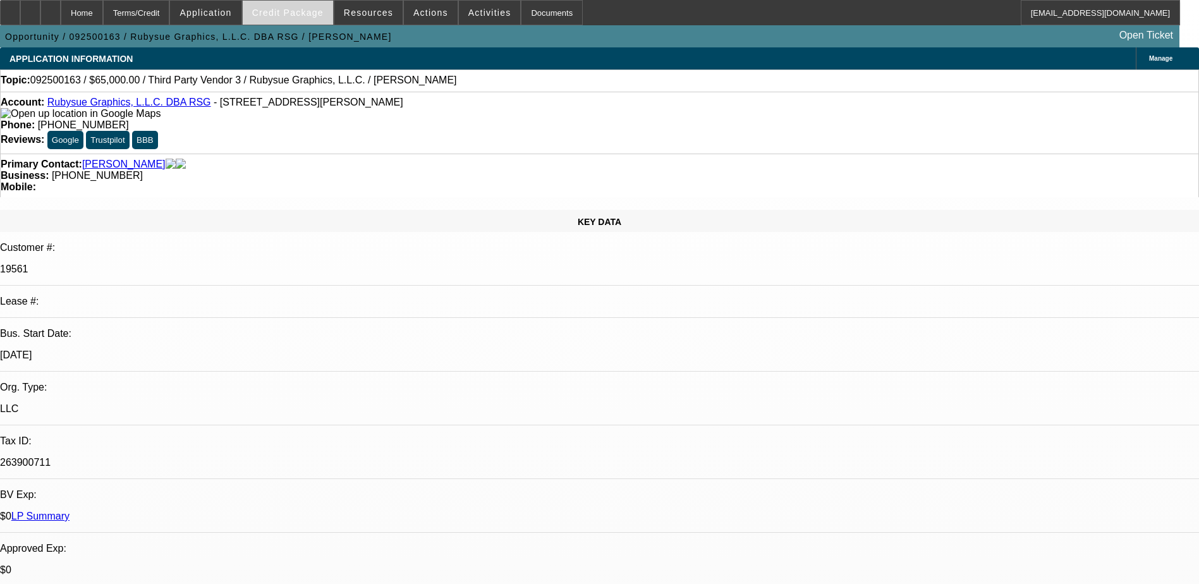
click at [293, 7] on span at bounding box center [288, 12] width 90 height 30
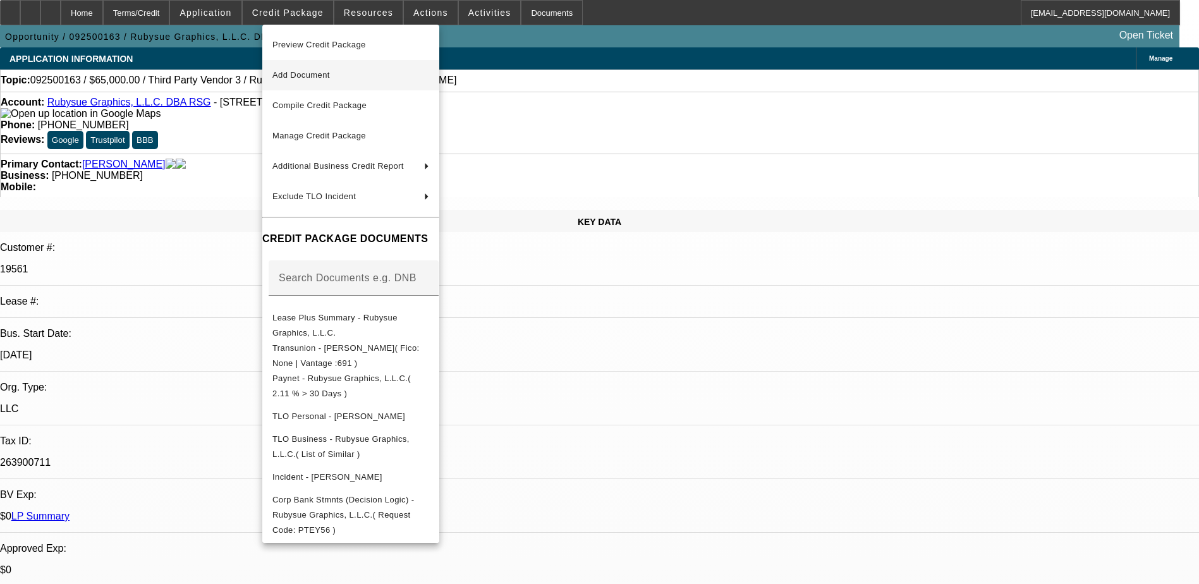
click at [331, 85] on button "Add Document" at bounding box center [350, 75] width 177 height 30
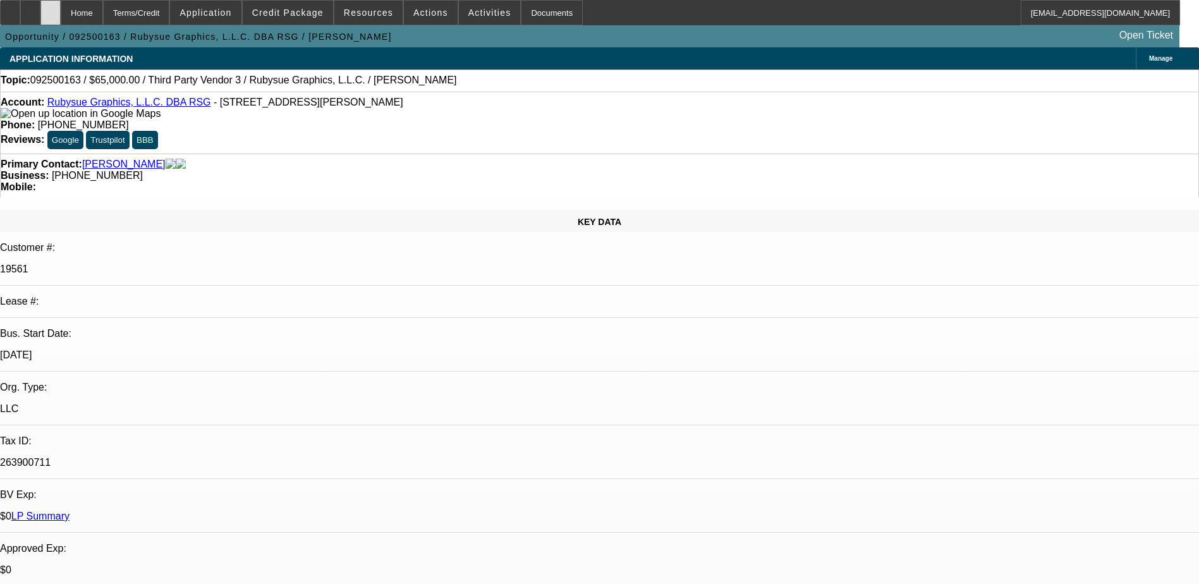
click at [61, 6] on div at bounding box center [50, 12] width 20 height 25
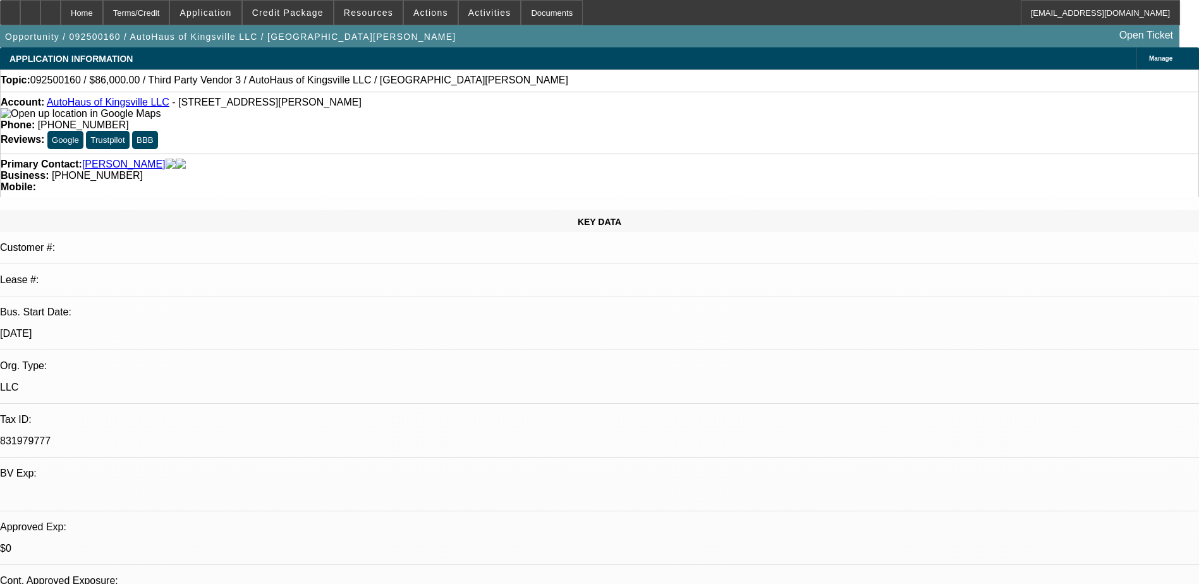
select select "0"
select select "2"
select select "0.1"
select select "4"
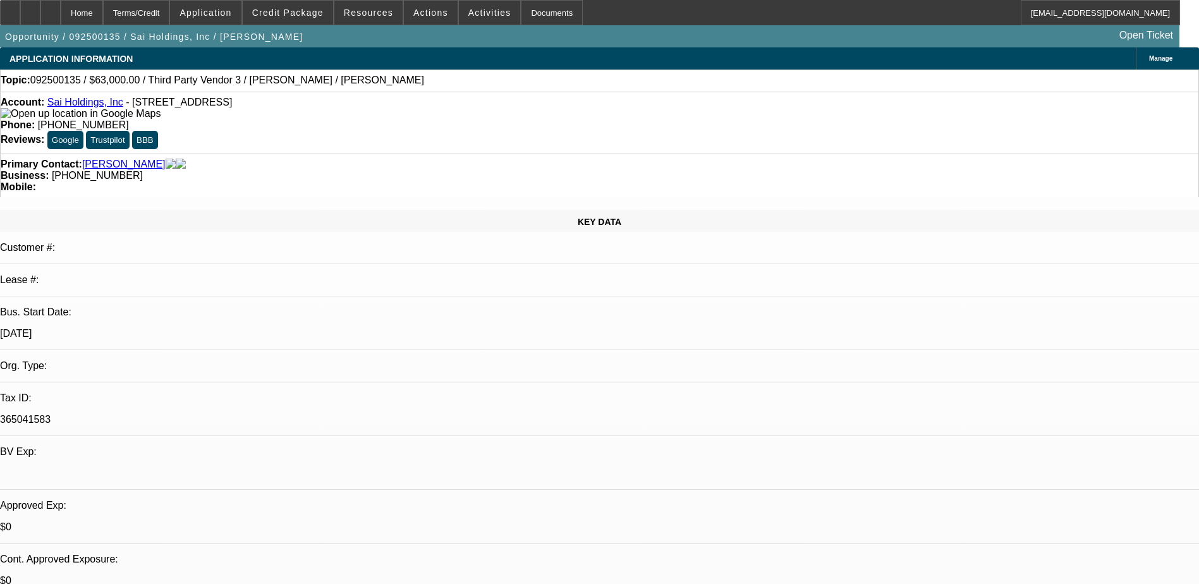
select select "0"
select select "2"
select select "0.1"
select select "4"
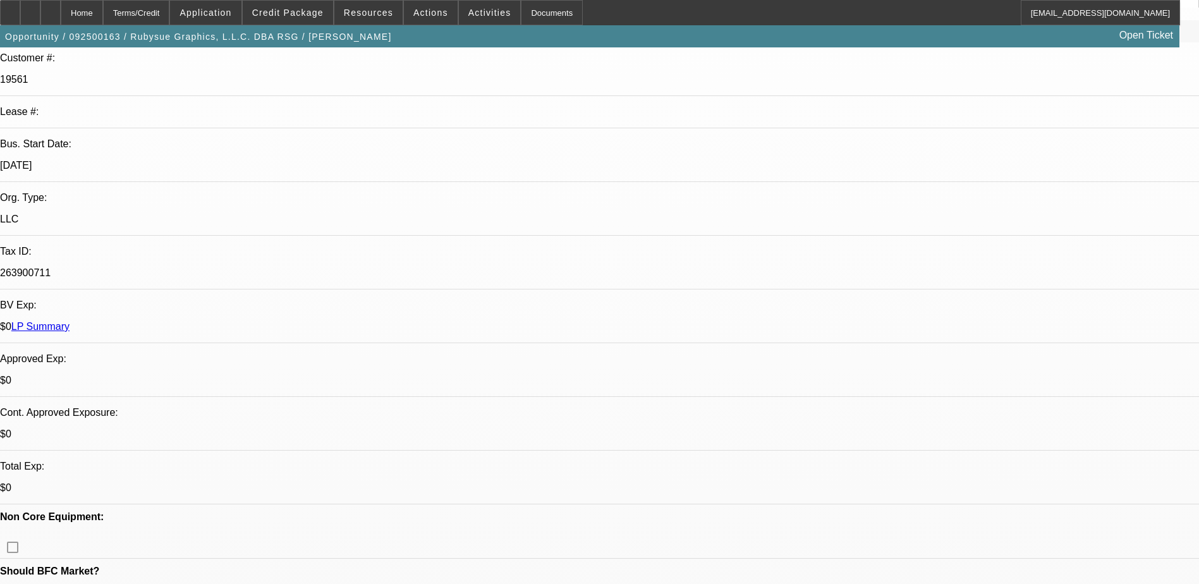
select select "0"
select select "2"
select select "0.1"
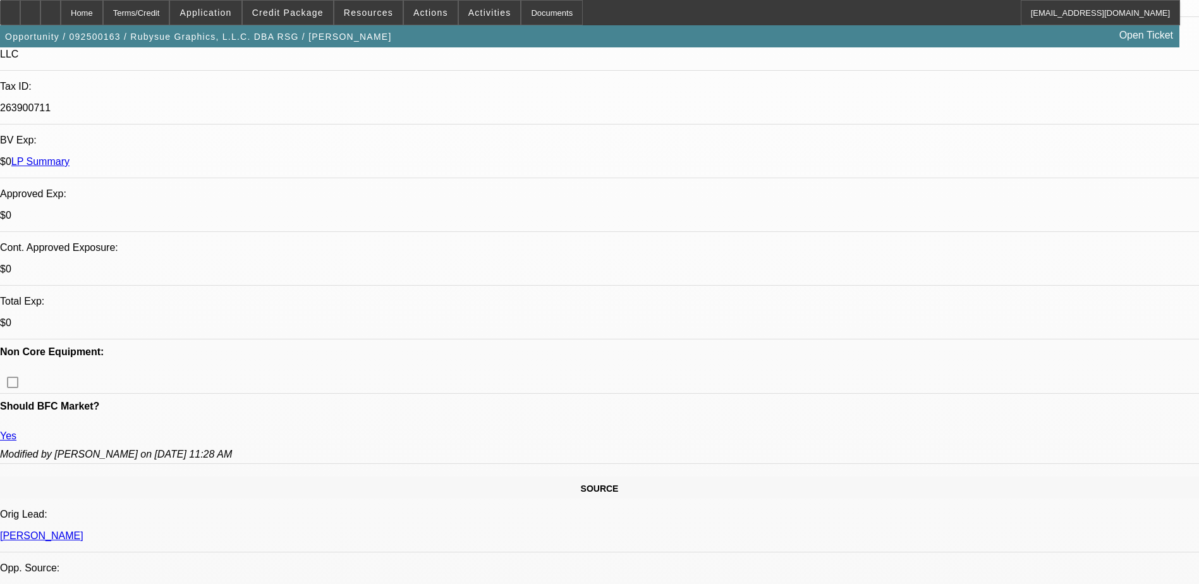
select select "1"
select select "2"
select select "4"
